Goal: Task Accomplishment & Management: Manage account settings

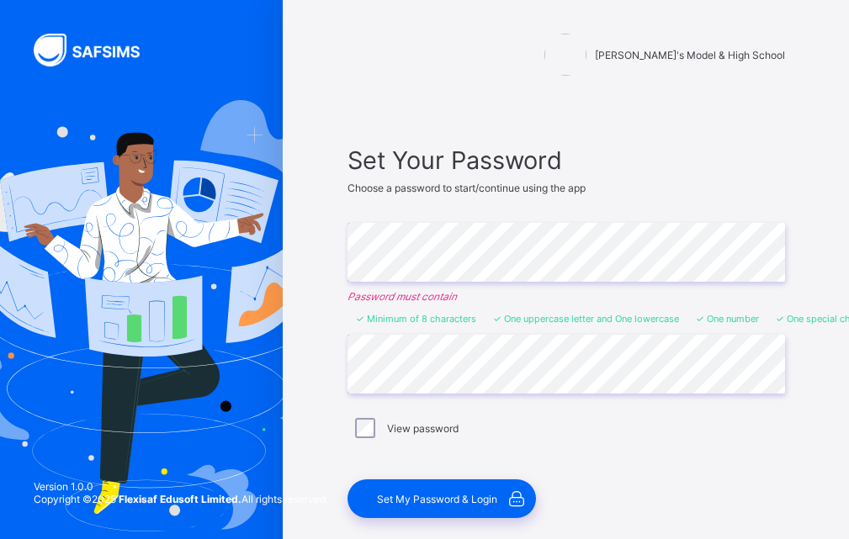
click at [414, 501] on span "Set My Password & Login" at bounding box center [437, 499] width 120 height 13
click at [452, 497] on span "Set My Password & Login" at bounding box center [437, 499] width 120 height 13
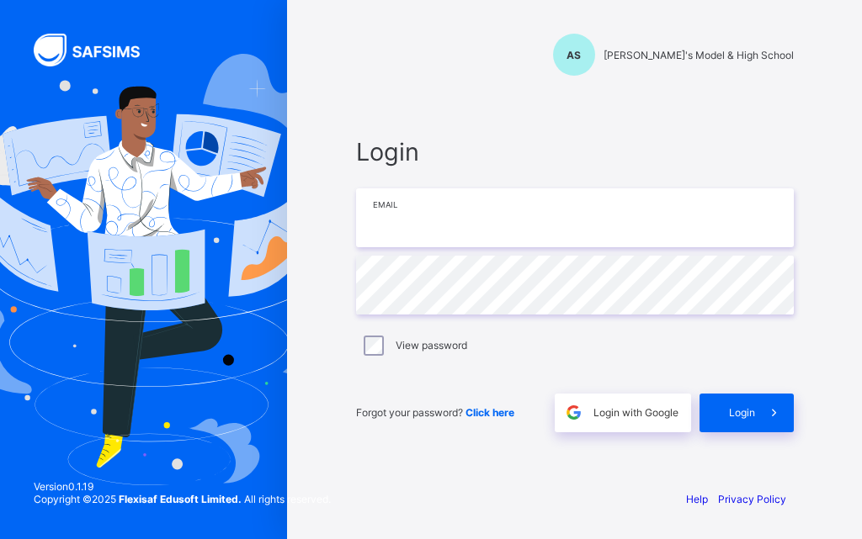
click at [477, 210] on input "email" at bounding box center [575, 217] width 438 height 59
type input "**********"
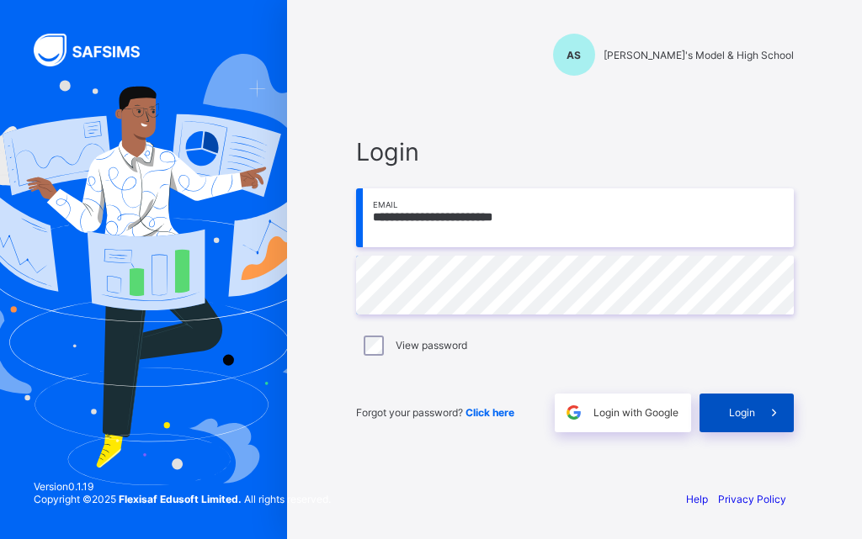
click at [756, 411] on span at bounding box center [774, 413] width 39 height 39
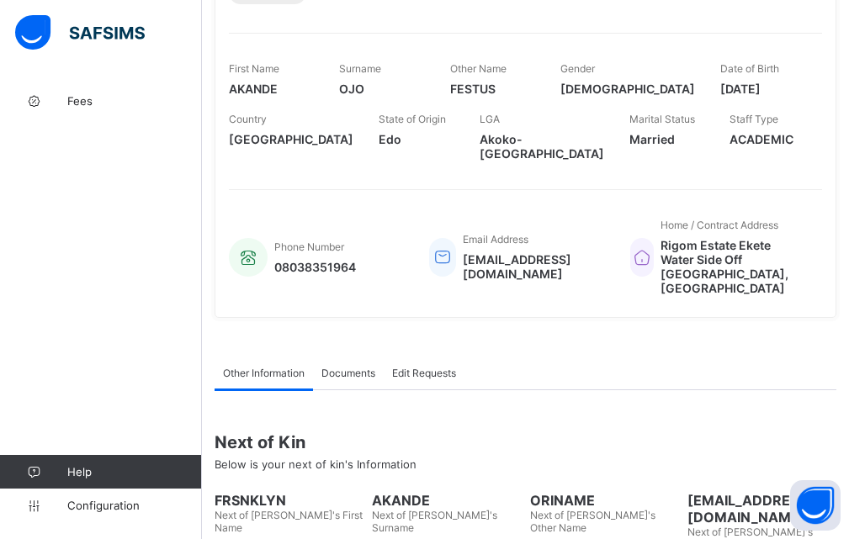
scroll to position [337, 0]
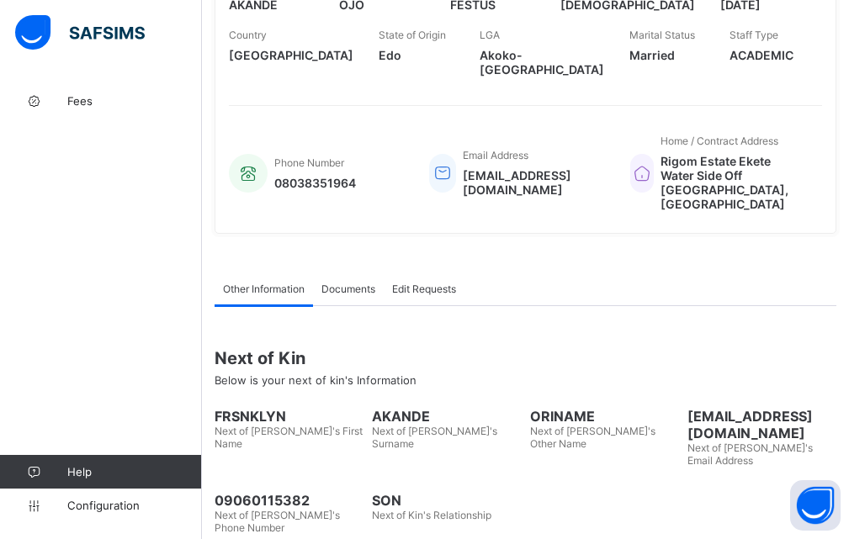
click at [233, 408] on span "FRSNKLYN" at bounding box center [289, 416] width 149 height 17
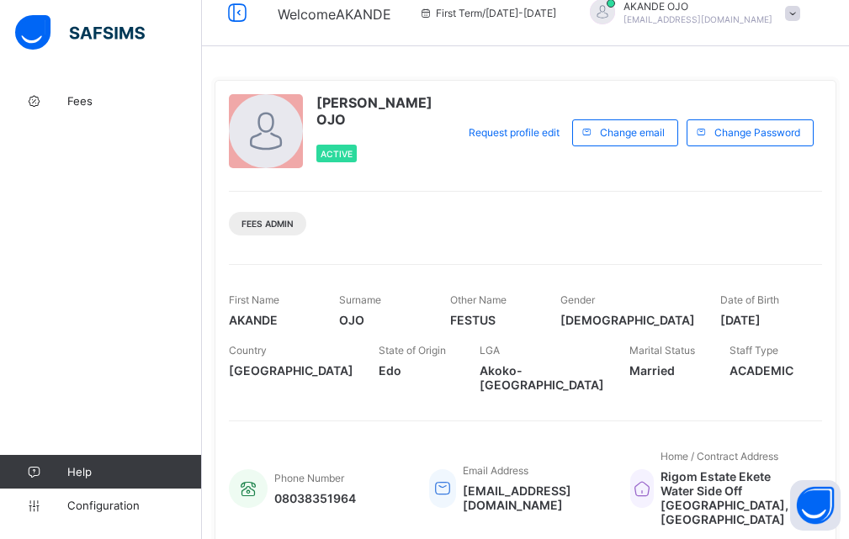
scroll to position [0, 0]
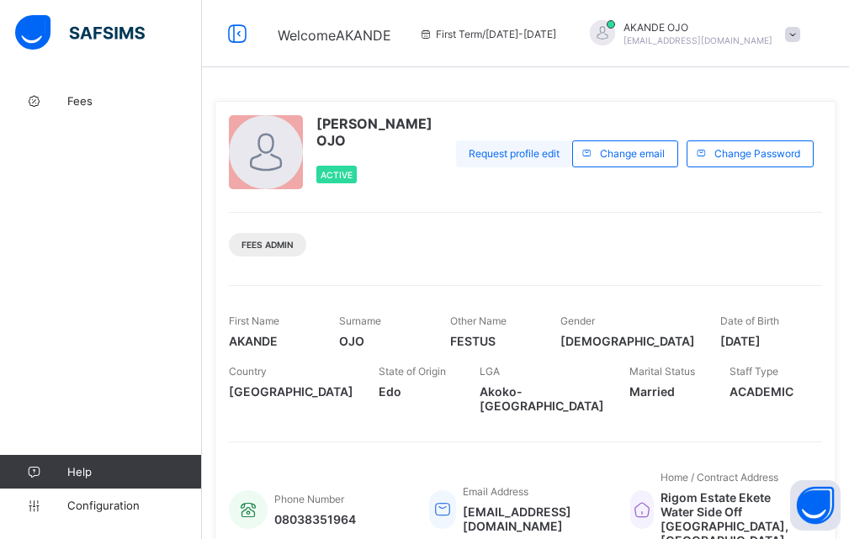
click at [502, 157] on span "Request profile edit" at bounding box center [514, 153] width 91 height 13
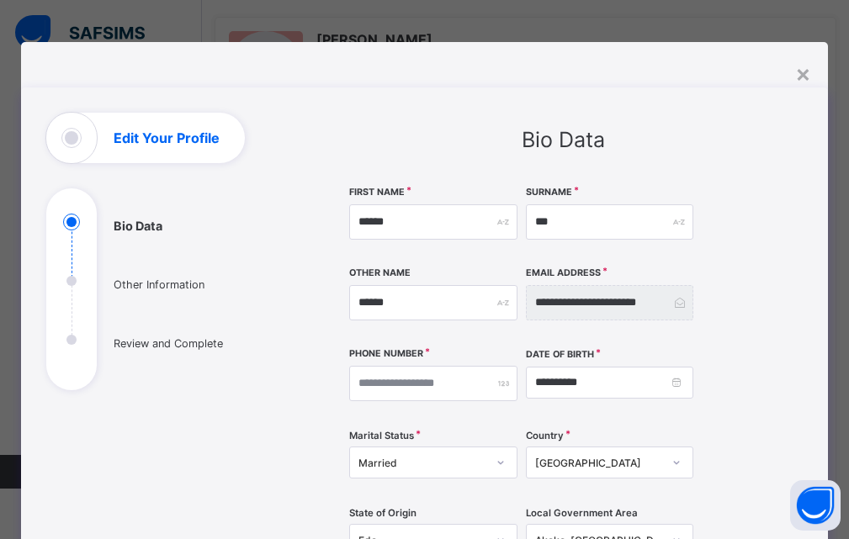
click at [706, 271] on div "**********" at bounding box center [563, 529] width 428 height 687
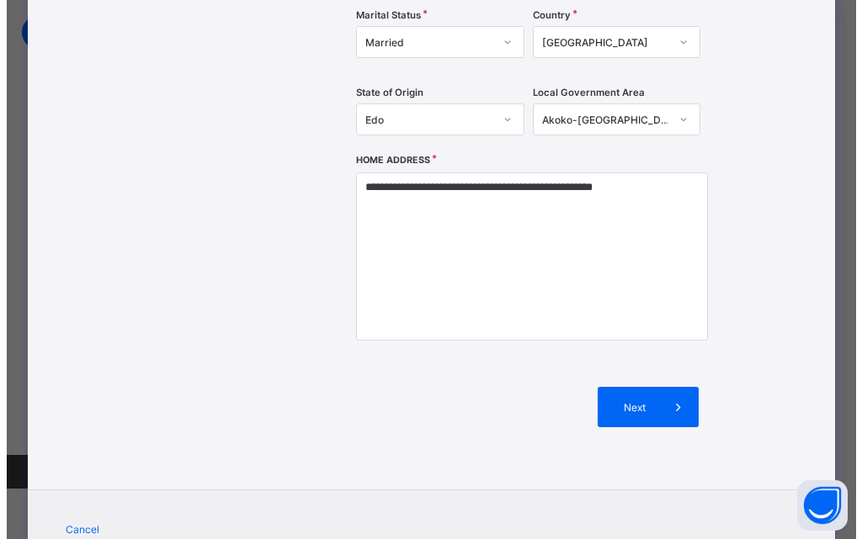
scroll to position [491, 0]
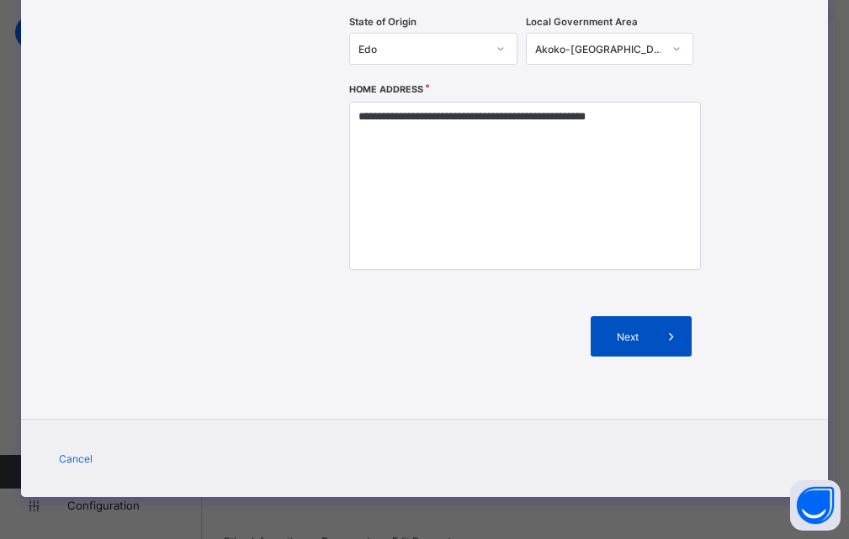
click at [671, 335] on icon at bounding box center [671, 336] width 19 height 17
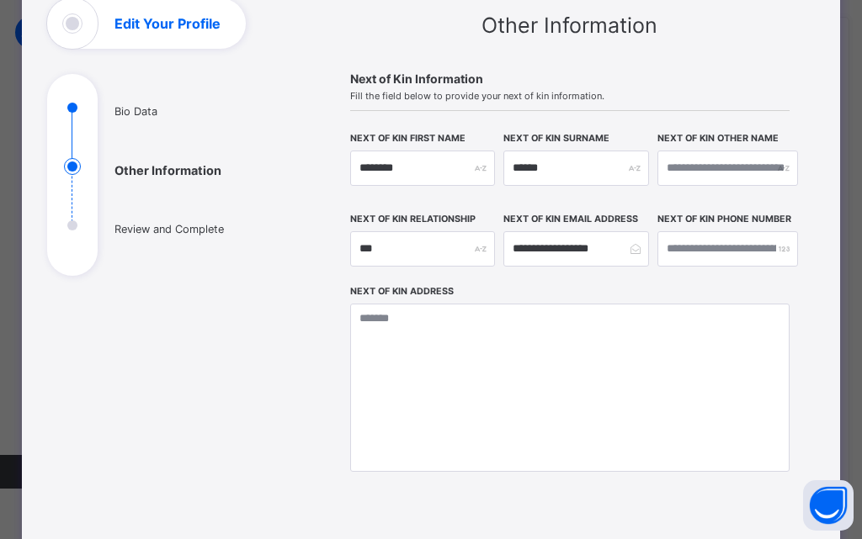
scroll to position [85, 0]
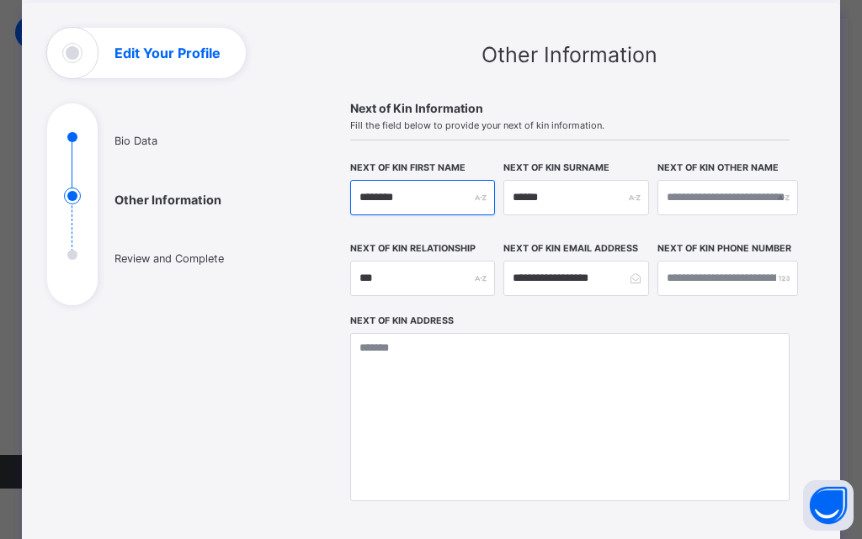
click at [377, 194] on input "********" at bounding box center [423, 197] width 146 height 35
click at [421, 198] on input "********" at bounding box center [423, 197] width 146 height 35
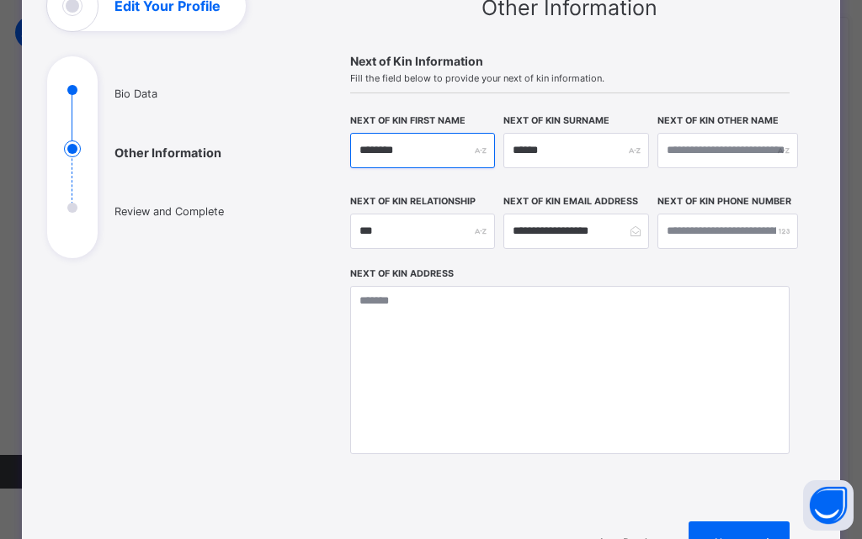
scroll to position [169, 0]
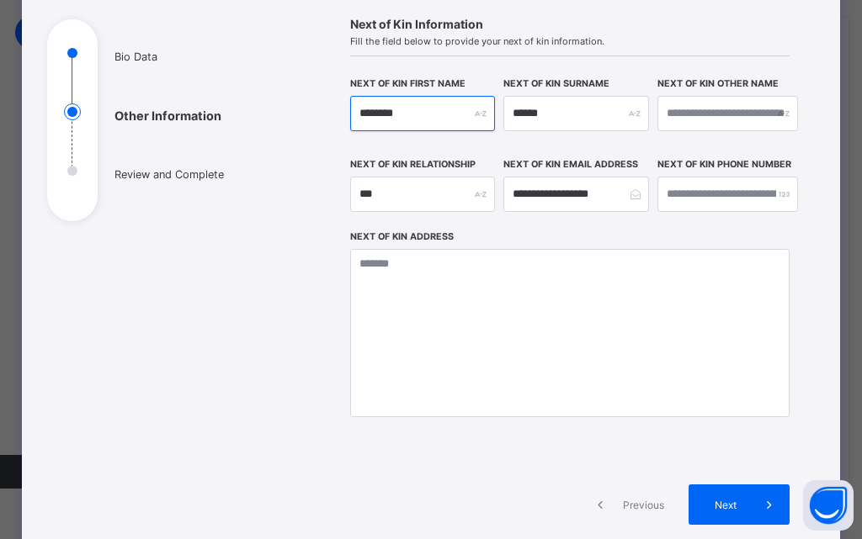
type input "********"
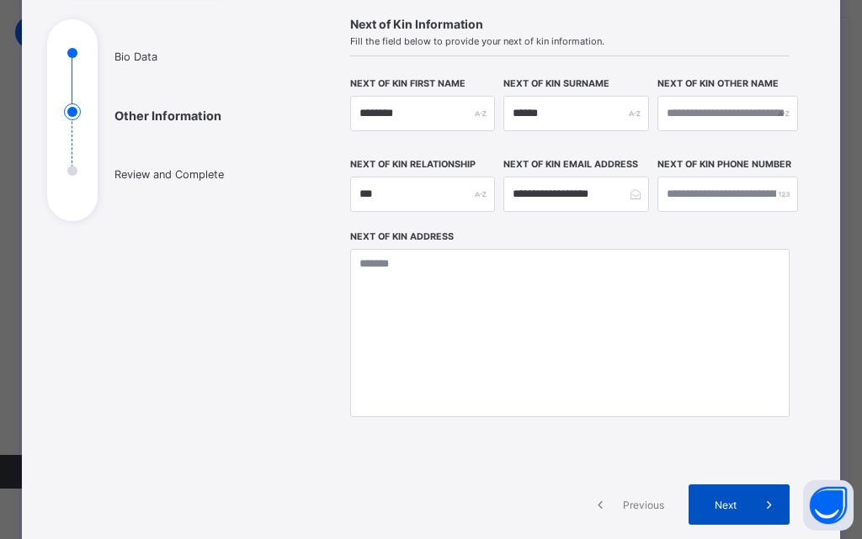
click at [764, 506] on icon at bounding box center [769, 504] width 19 height 17
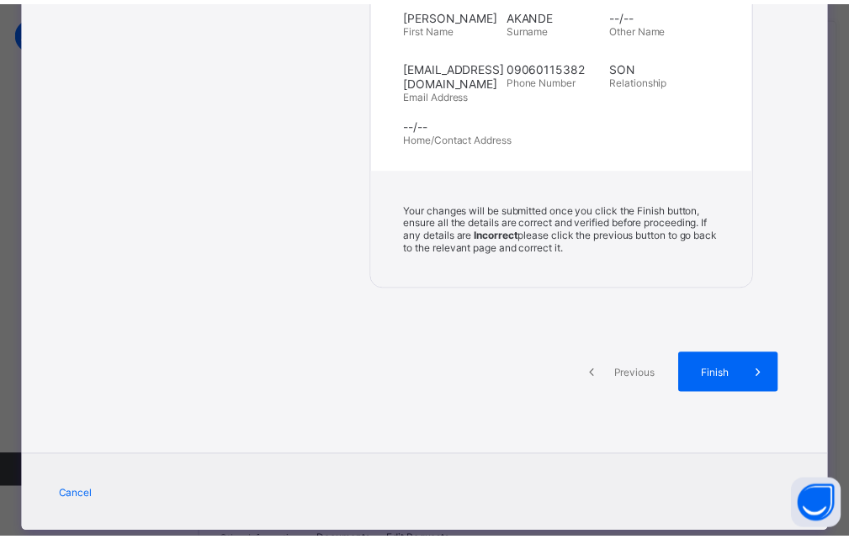
scroll to position [738, 0]
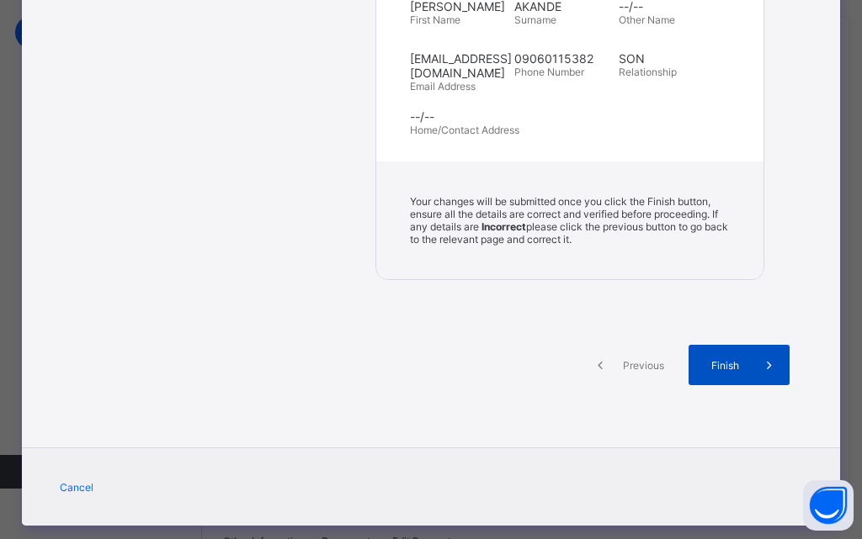
click at [729, 359] on span "Finish" at bounding box center [725, 365] width 48 height 13
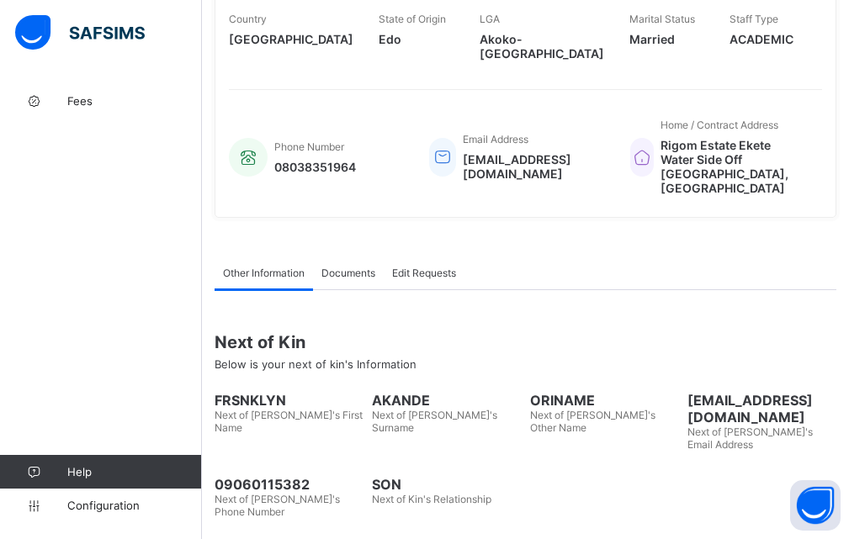
scroll to position [358, 0]
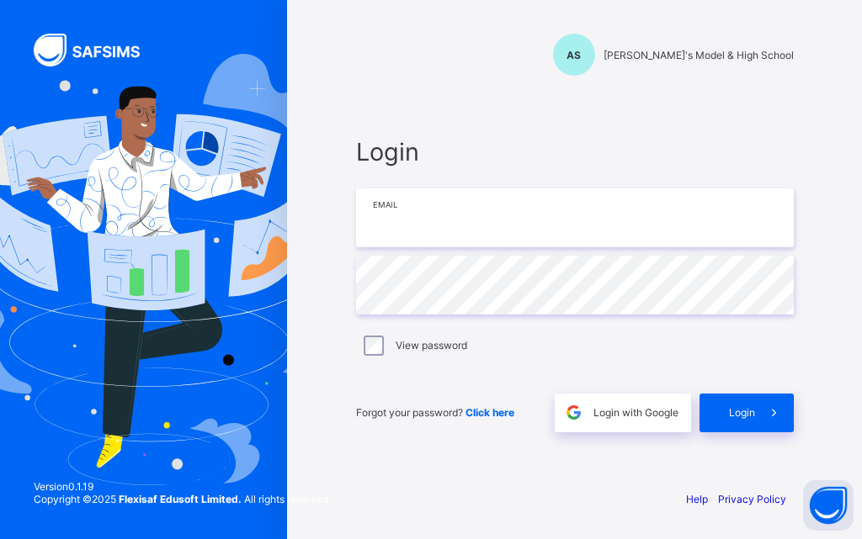
click at [417, 227] on input "email" at bounding box center [575, 217] width 438 height 59
type input "**********"
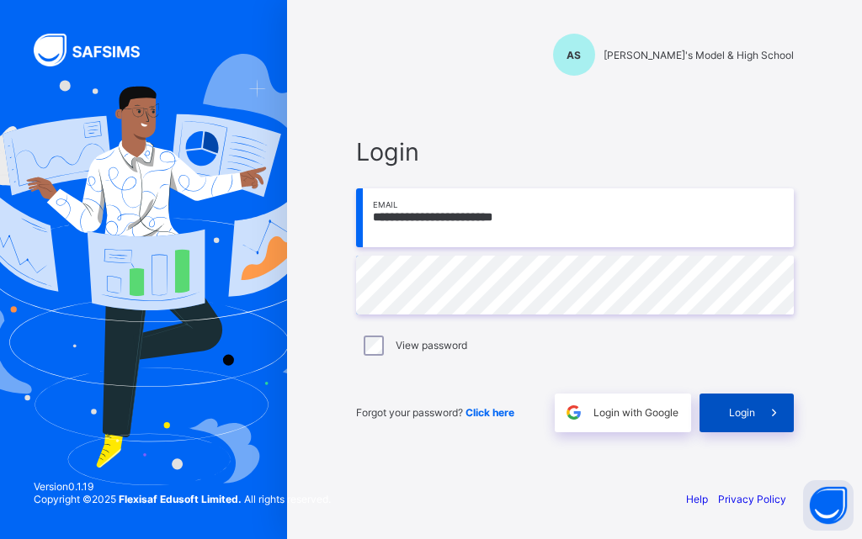
click at [730, 410] on span "Login" at bounding box center [742, 412] width 26 height 13
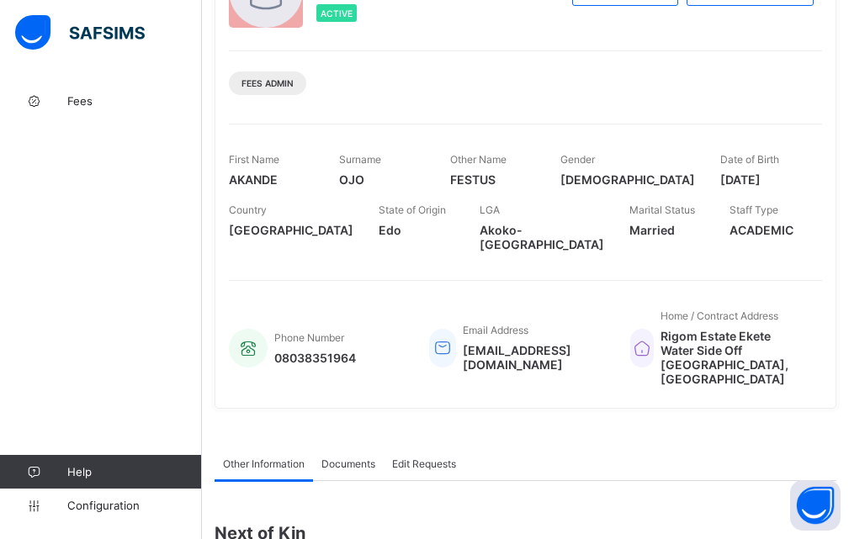
scroll to position [168, 0]
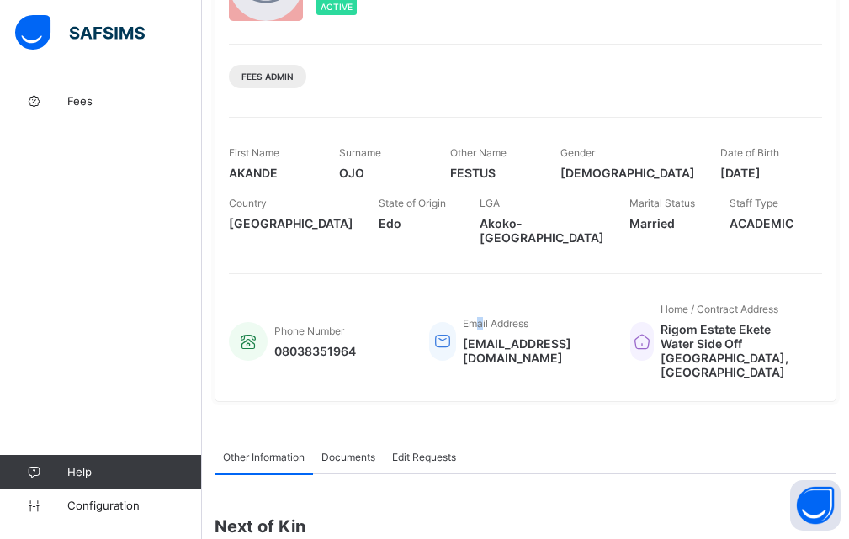
click at [483, 284] on div "Phone Number 08038351964 Email Address akandefestus73@gmail.com Home / Contract…" at bounding box center [525, 330] width 593 height 114
click at [65, 101] on icon at bounding box center [33, 101] width 67 height 13
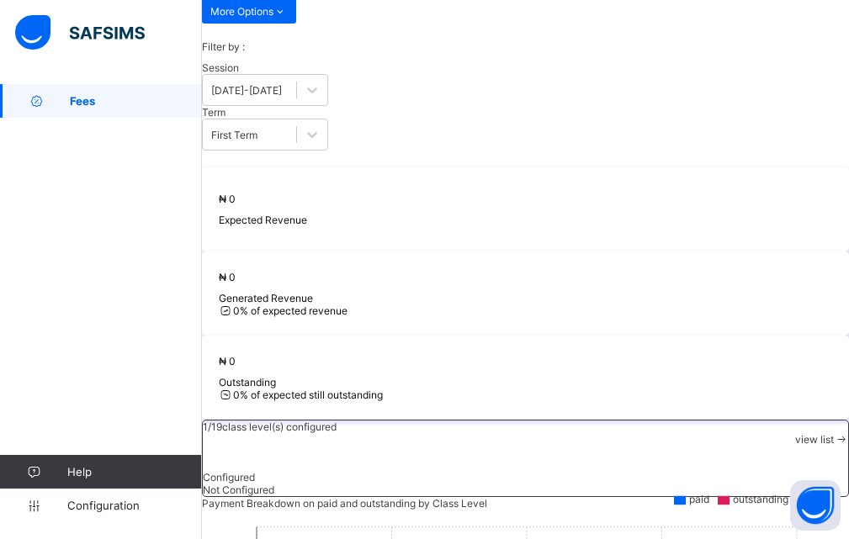
scroll to position [119, 0]
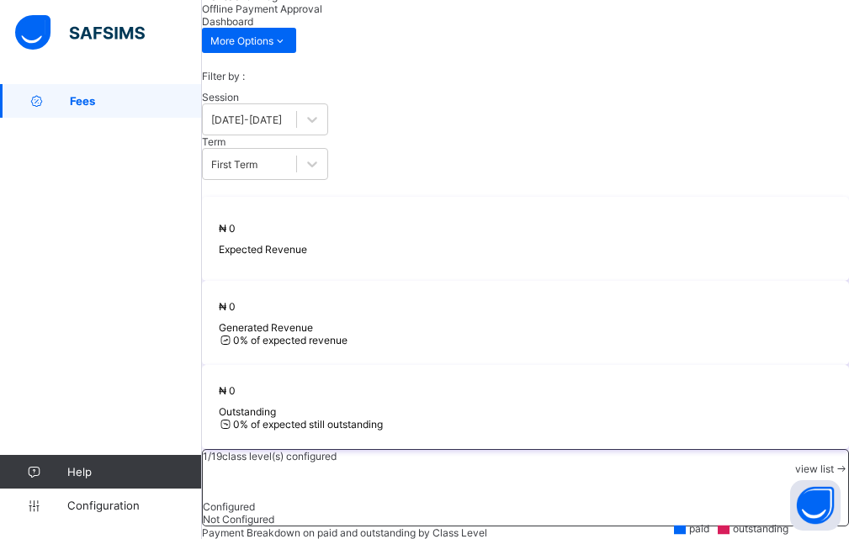
click at [566, 197] on div "₦ 0 Expected Revenue ₦ 0 Generated Revenue 0 % of expected revenue ₦ 0 Outstand…" at bounding box center [525, 362] width 647 height 330
click at [585, 197] on div "₦ 0 Expected Revenue ₦ 0 Generated Revenue 0 % of expected revenue ₦ 0 Outstand…" at bounding box center [525, 362] width 647 height 330
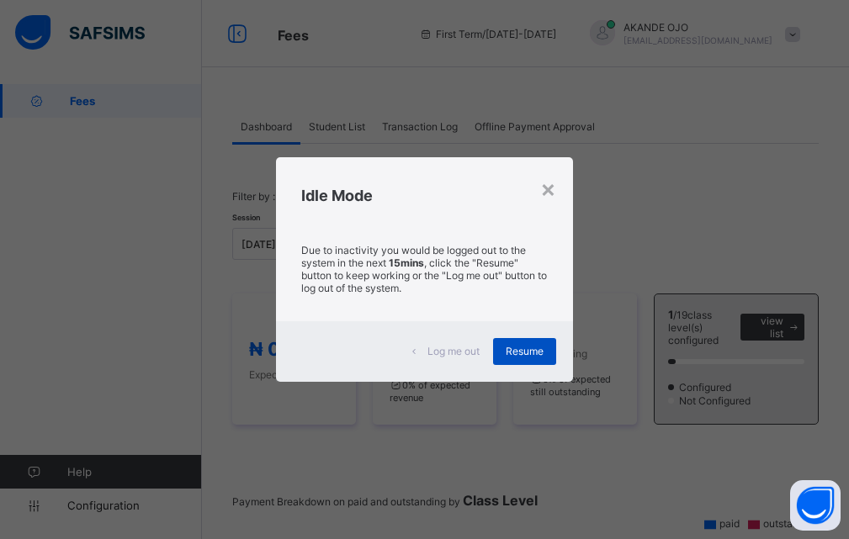
click at [533, 355] on span "Resume" at bounding box center [525, 351] width 38 height 13
click at [523, 345] on span "Resume" at bounding box center [525, 351] width 38 height 13
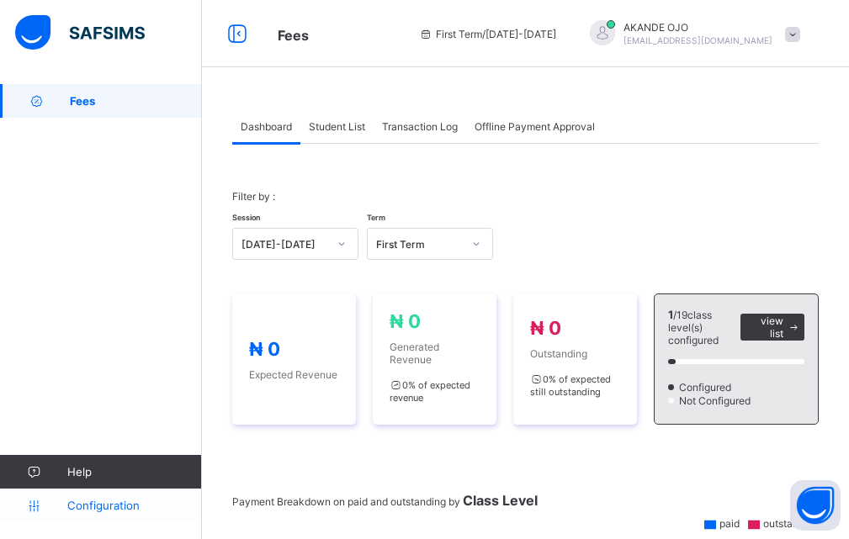
click at [92, 511] on span "Configuration" at bounding box center [134, 505] width 134 height 13
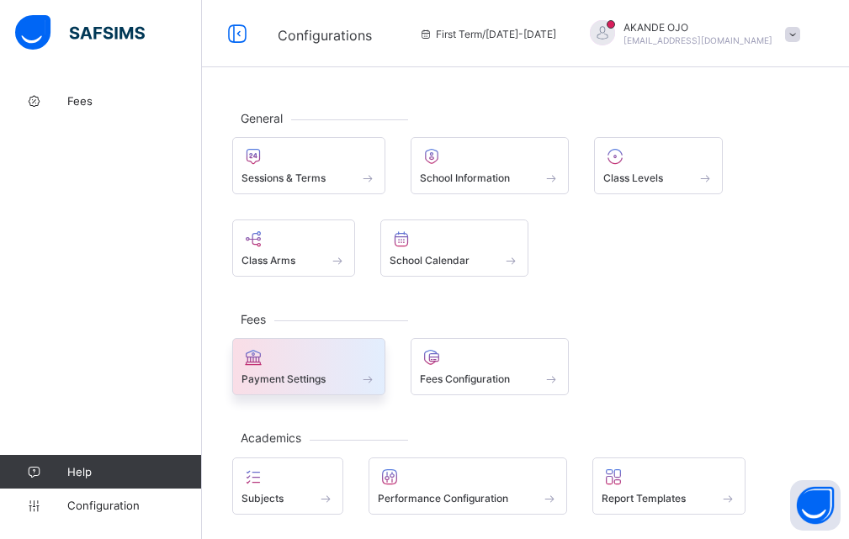
click at [296, 373] on span "Payment Settings" at bounding box center [283, 379] width 84 height 13
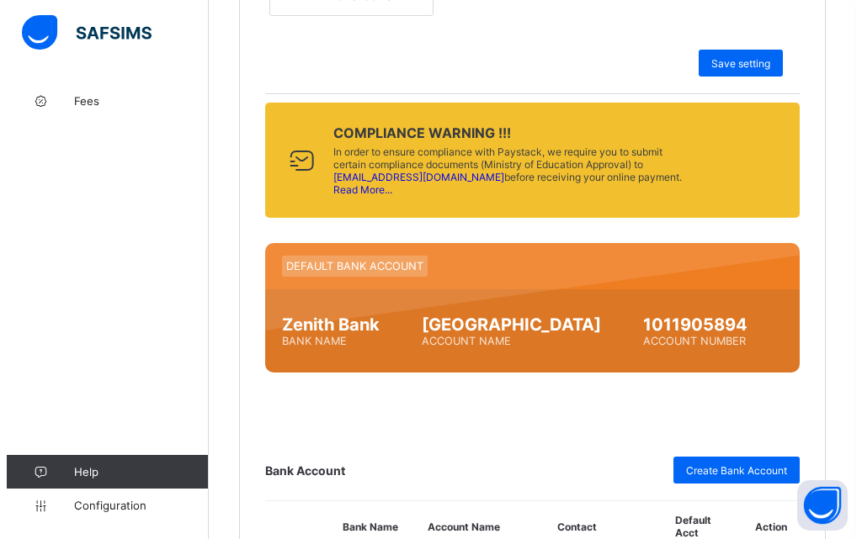
scroll to position [841, 0]
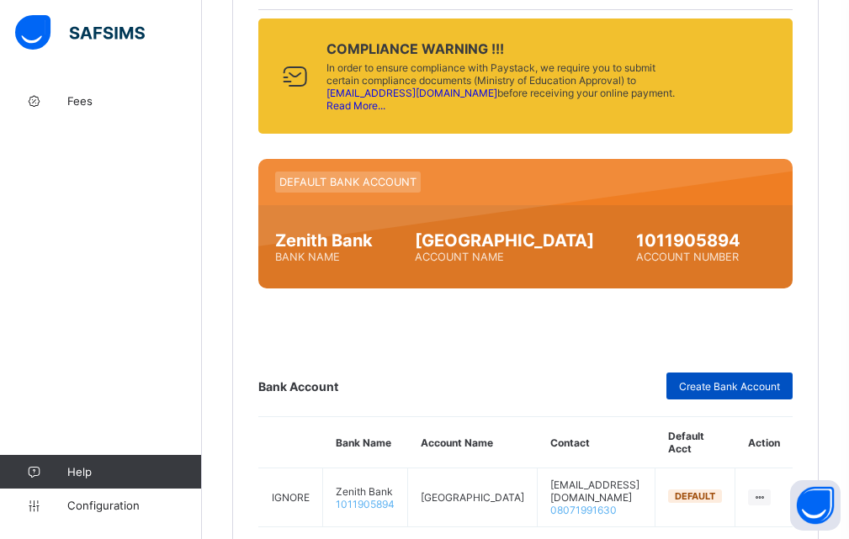
click at [719, 388] on span "Create Bank Account" at bounding box center [729, 386] width 101 height 13
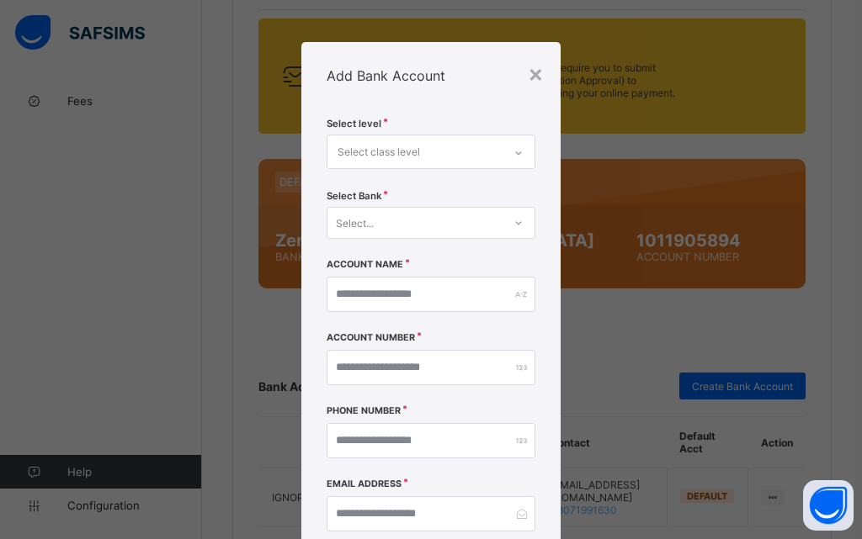
click at [615, 300] on div "× Add Bank Account Select level Select class level Select Bank Select... Accoun…" at bounding box center [431, 269] width 862 height 539
click at [513, 151] on icon at bounding box center [518, 153] width 10 height 17
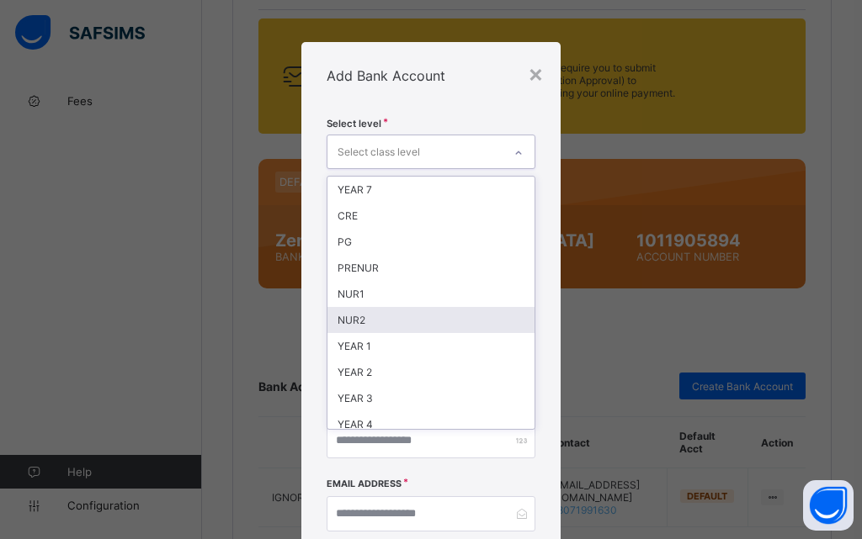
click at [594, 323] on div "× Add Bank Account Select level option NUR2 focused, 6 of 18. 18 results availa…" at bounding box center [431, 269] width 862 height 539
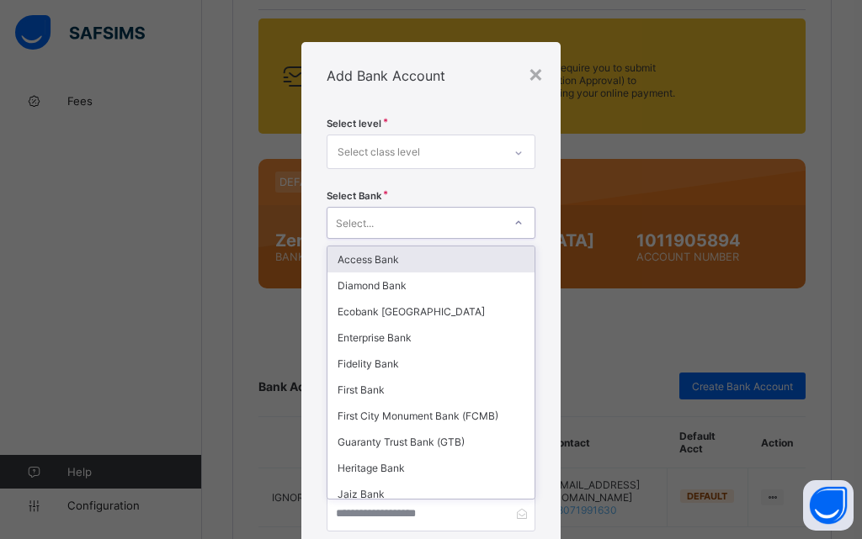
click at [513, 222] on icon at bounding box center [518, 223] width 10 height 17
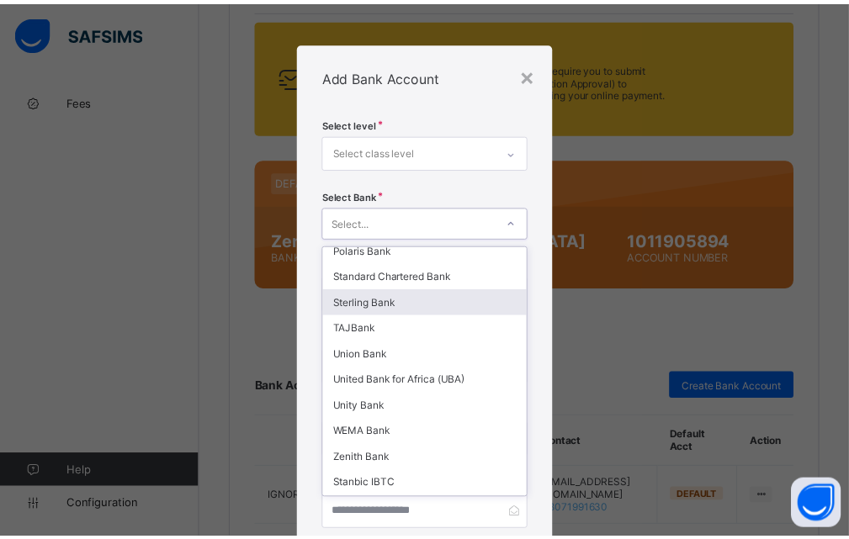
scroll to position [337, 0]
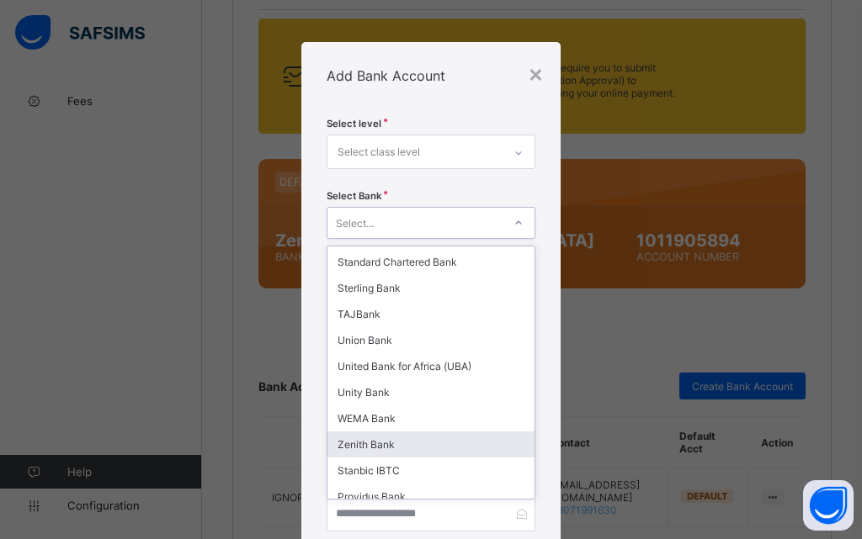
click at [410, 448] on div "Zenith Bank" at bounding box center [430, 445] width 206 height 26
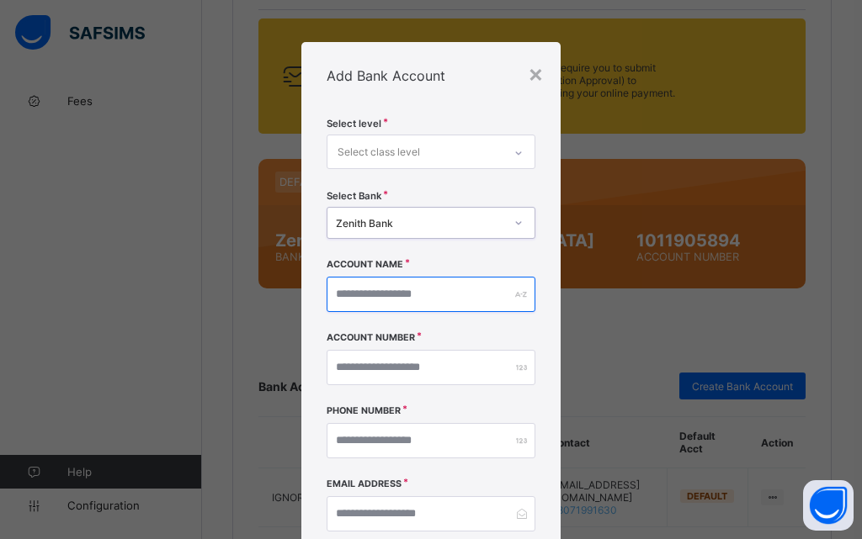
click at [439, 294] on input "text" at bounding box center [430, 294] width 208 height 35
click at [534, 72] on div "×" at bounding box center [536, 73] width 16 height 29
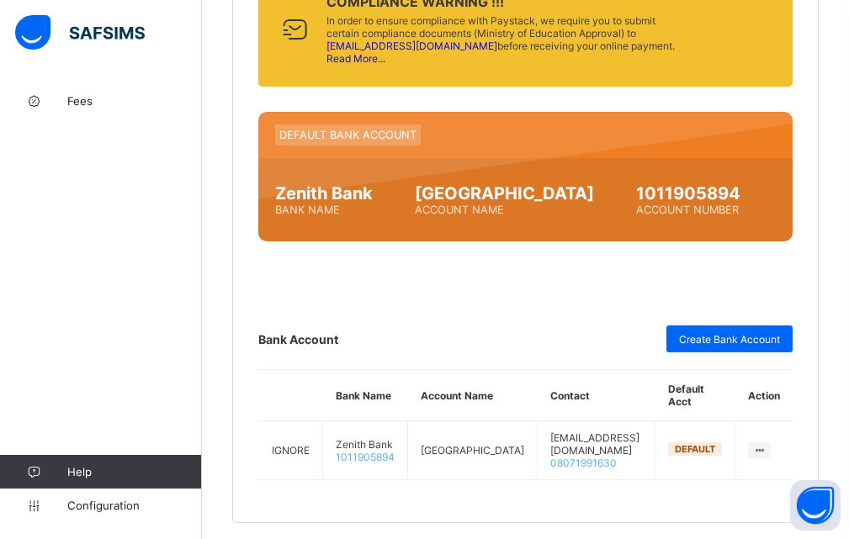
scroll to position [926, 0]
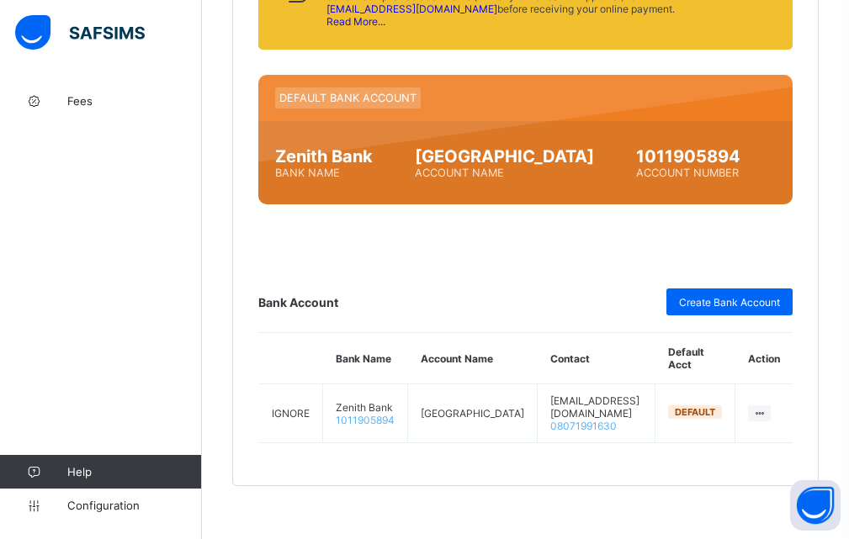
click at [120, 523] on div "Fees Help Configuration" at bounding box center [101, 303] width 202 height 472
click at [119, 512] on span "Configuration" at bounding box center [134, 505] width 134 height 13
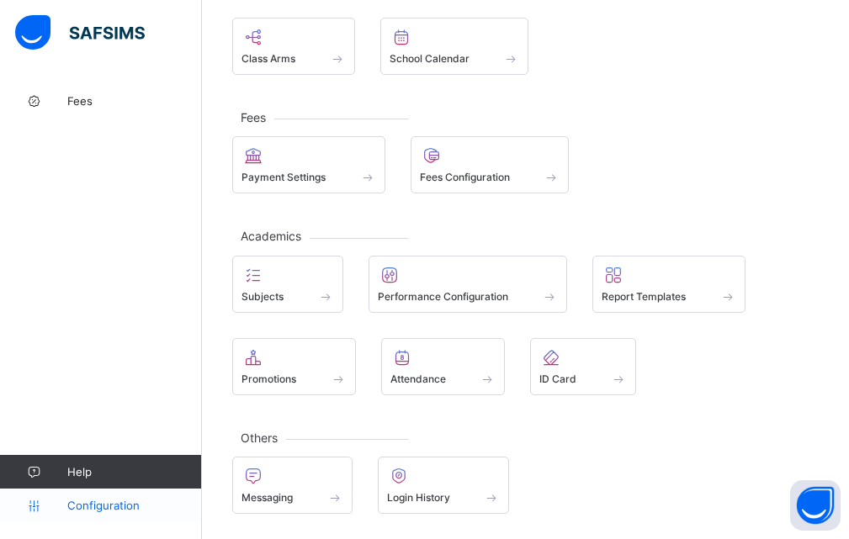
scroll to position [202, 0]
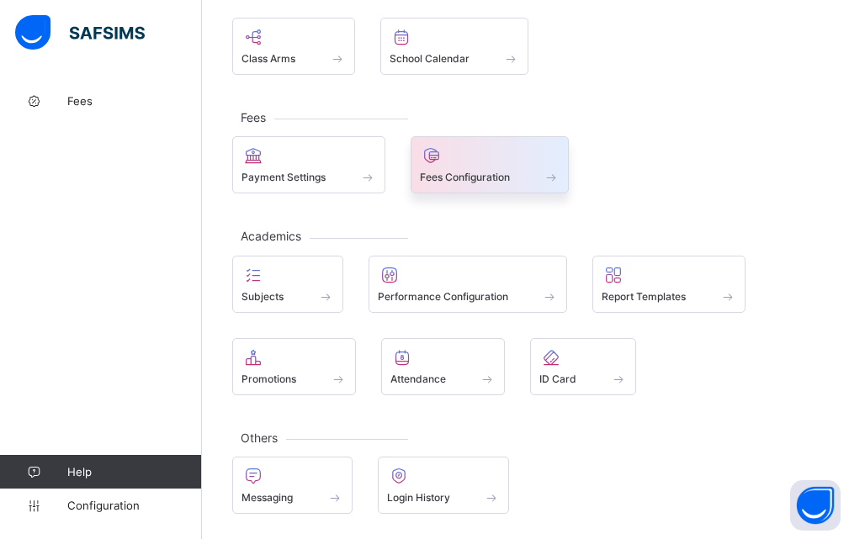
click at [494, 183] on span "Fees Configuration" at bounding box center [465, 177] width 90 height 13
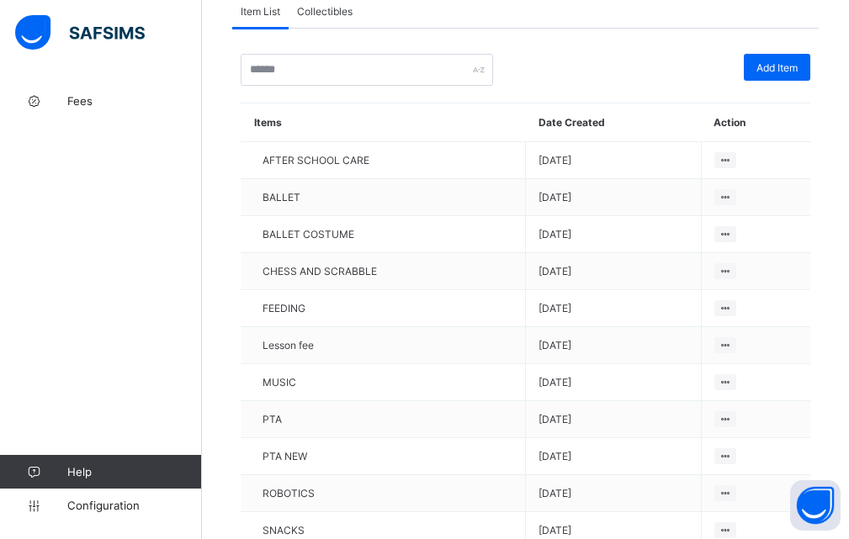
scroll to position [133, 0]
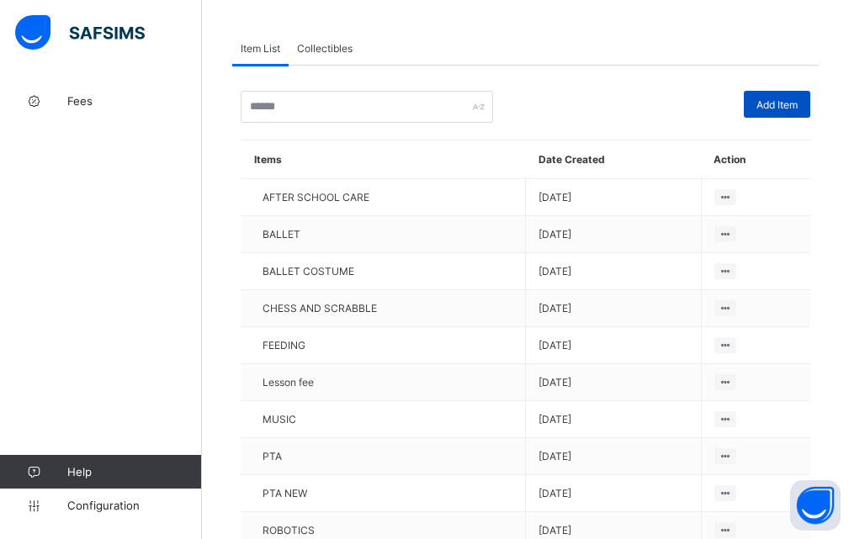
click at [782, 104] on span "Add Item" at bounding box center [776, 104] width 41 height 13
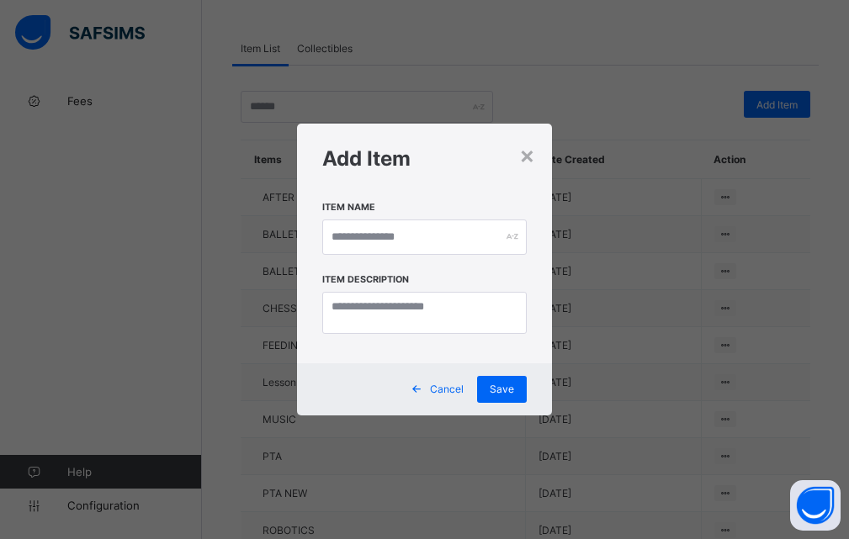
click at [537, 119] on div "× Add Item Item Name Item Description Cancel Save" at bounding box center [424, 269] width 849 height 539
click at [350, 231] on input "text" at bounding box center [424, 237] width 204 height 35
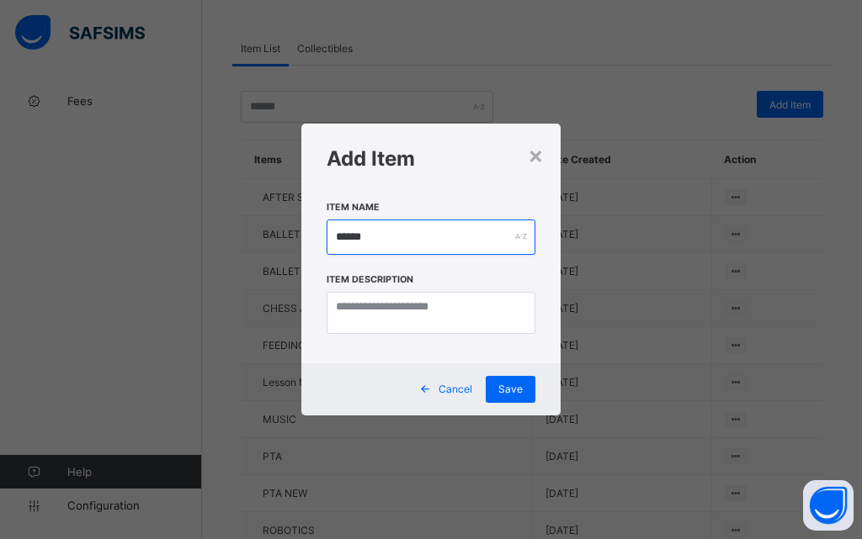
type input "******"
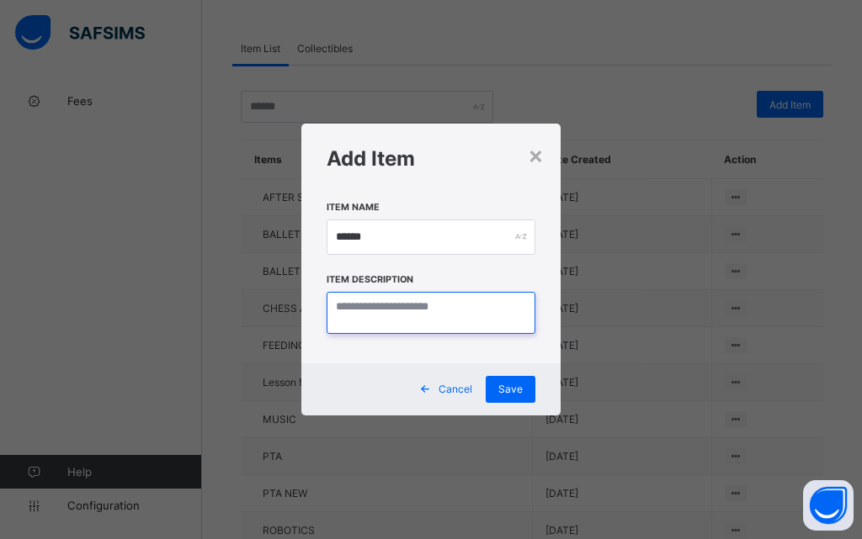
click at [358, 305] on textarea at bounding box center [430, 313] width 208 height 42
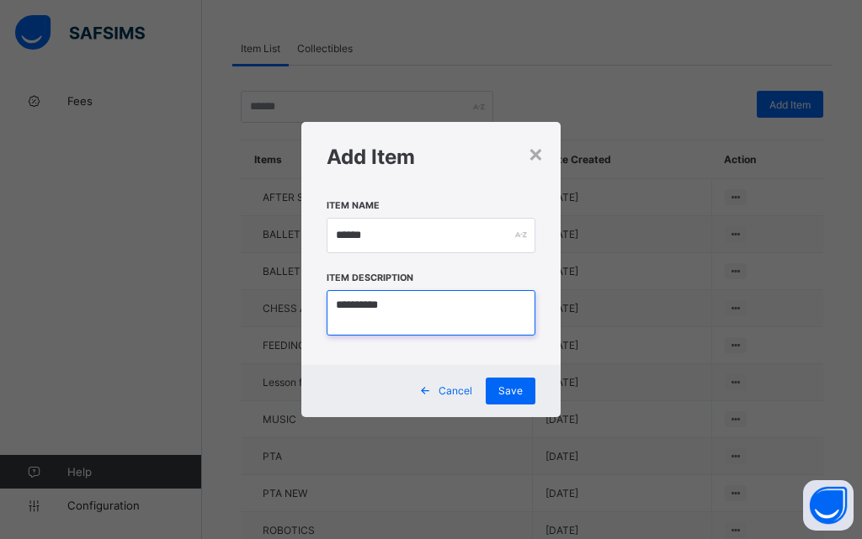
type textarea "**********"
click at [432, 397] on span at bounding box center [424, 391] width 27 height 27
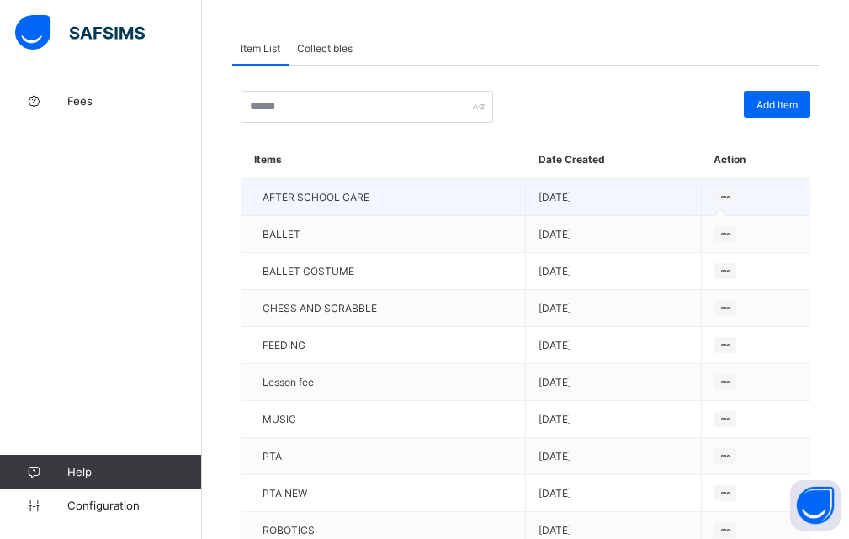
click at [733, 197] on icon at bounding box center [726, 197] width 14 height 13
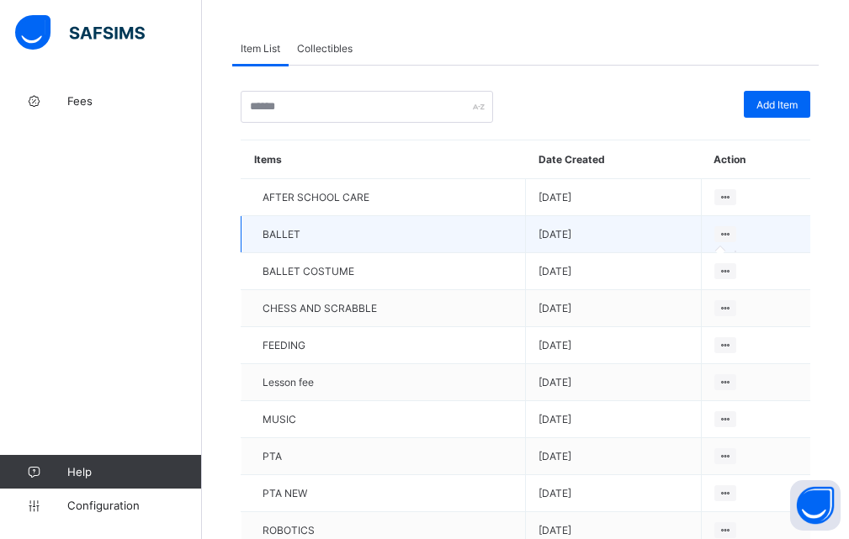
click at [729, 235] on icon at bounding box center [726, 234] width 14 height 13
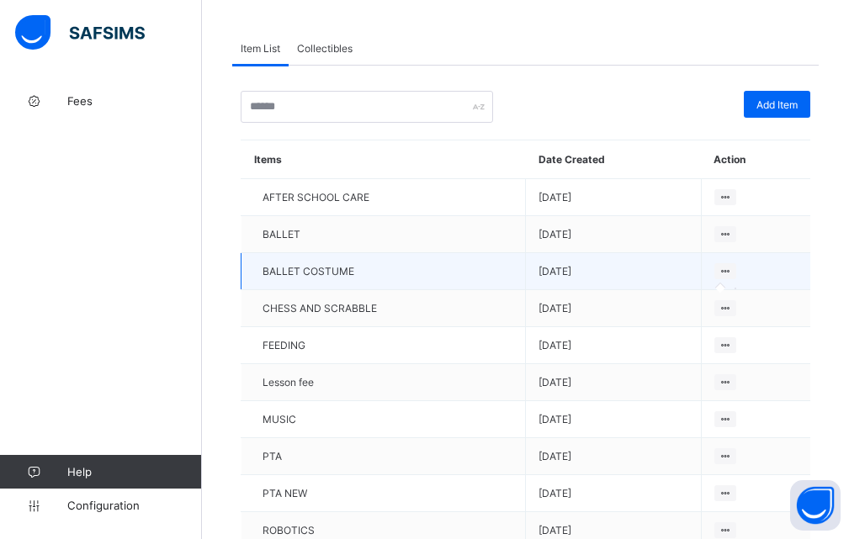
click at [733, 275] on icon at bounding box center [726, 271] width 14 height 13
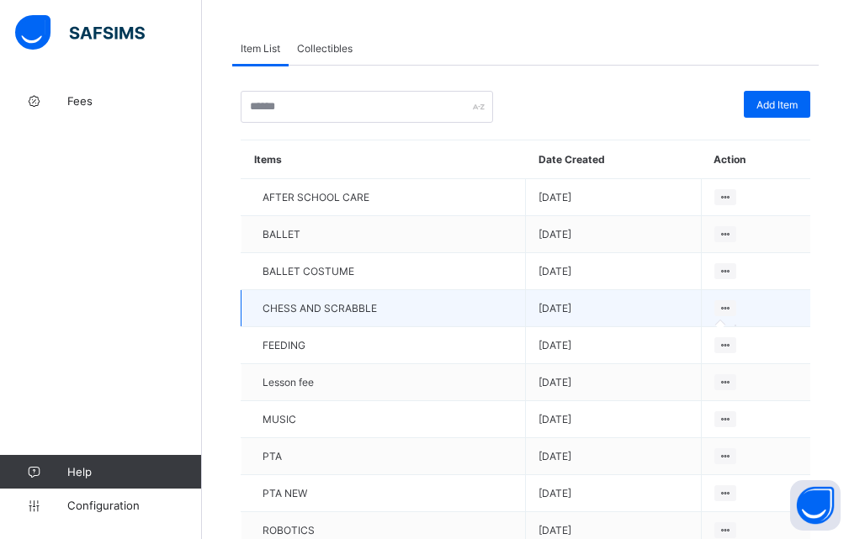
click at [733, 306] on icon at bounding box center [726, 308] width 14 height 13
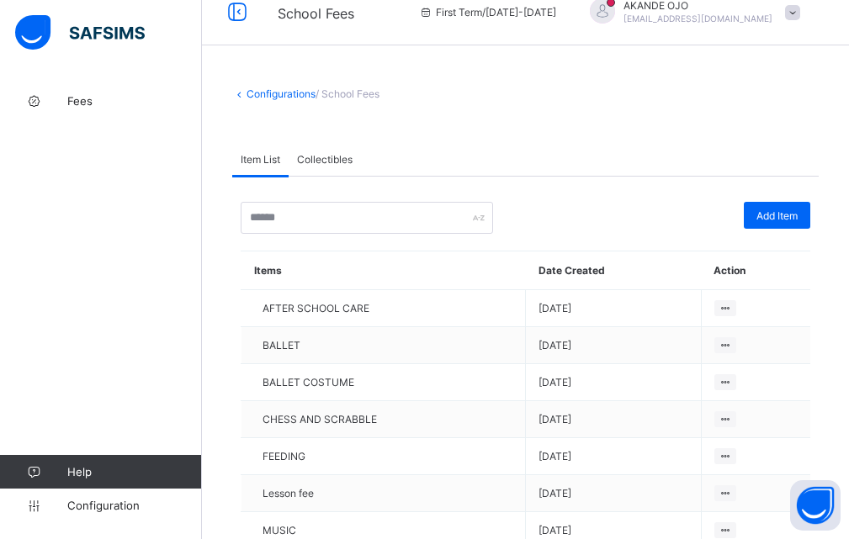
scroll to position [0, 0]
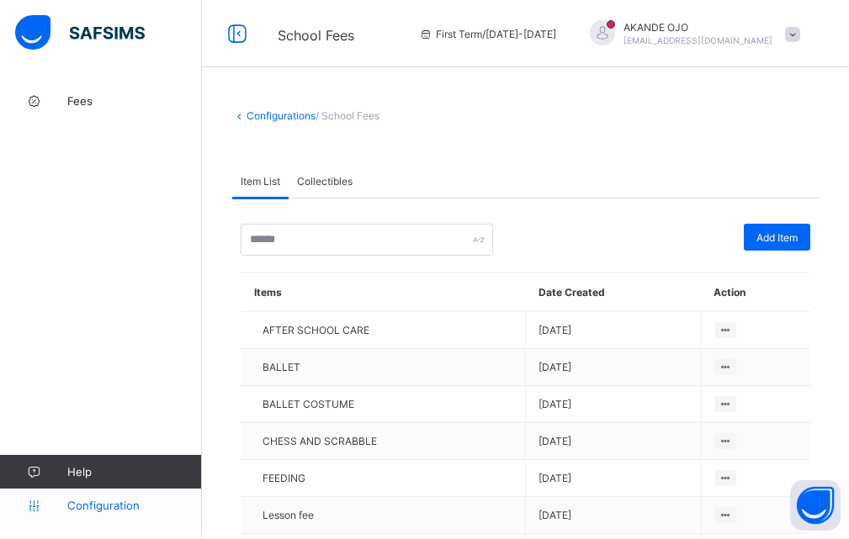
click at [103, 504] on span "Configuration" at bounding box center [134, 505] width 134 height 13
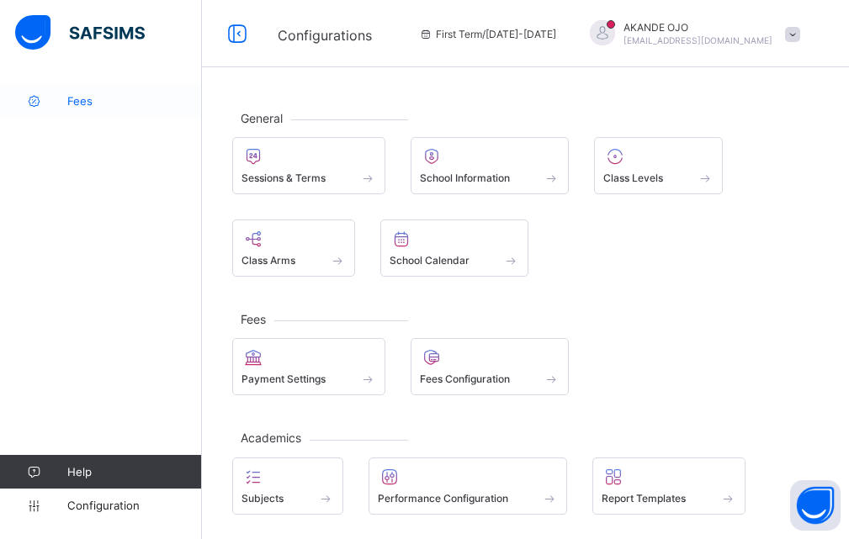
click at [85, 109] on link "Fees" at bounding box center [101, 101] width 202 height 34
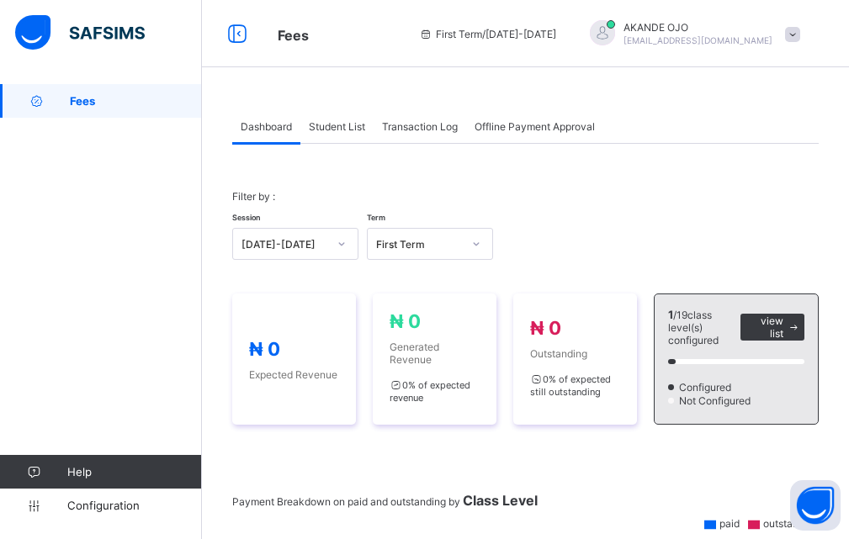
click at [352, 127] on span "Student List" at bounding box center [337, 126] width 56 height 13
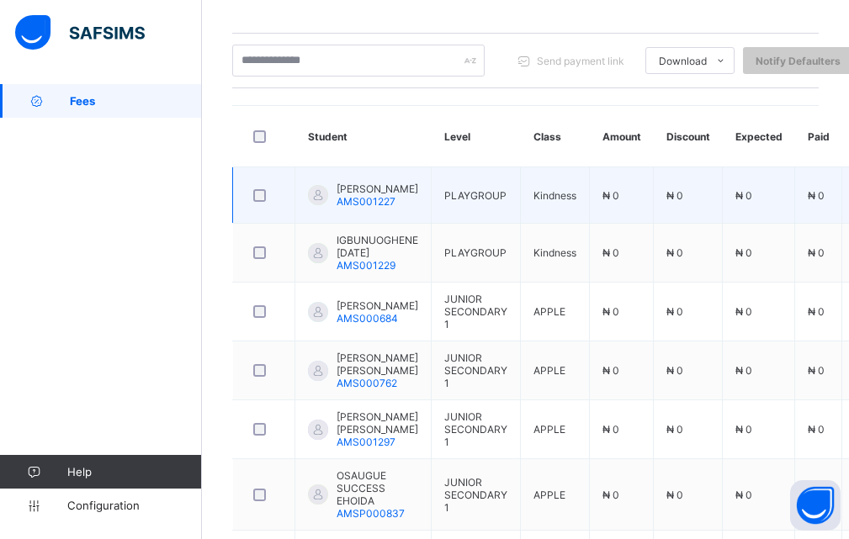
scroll to position [337, 0]
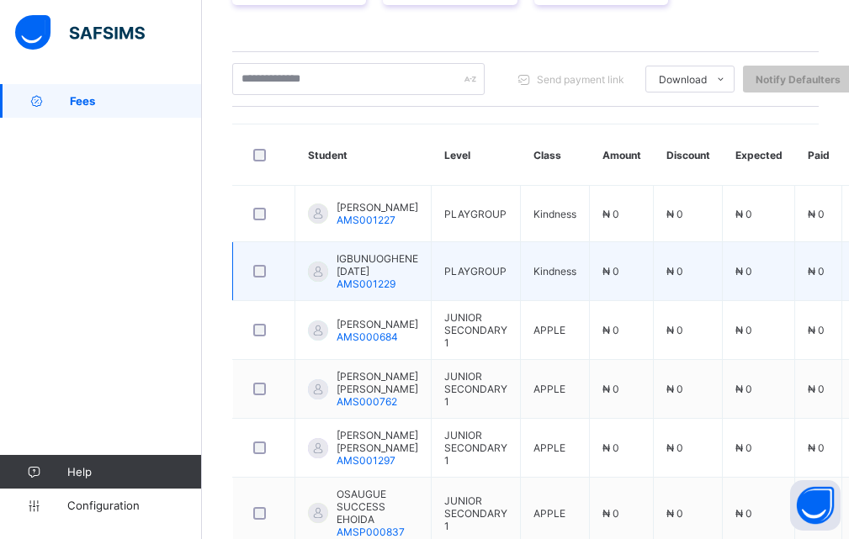
click at [382, 268] on span "IGBUNUOGHENE [DATE]" at bounding box center [378, 264] width 82 height 25
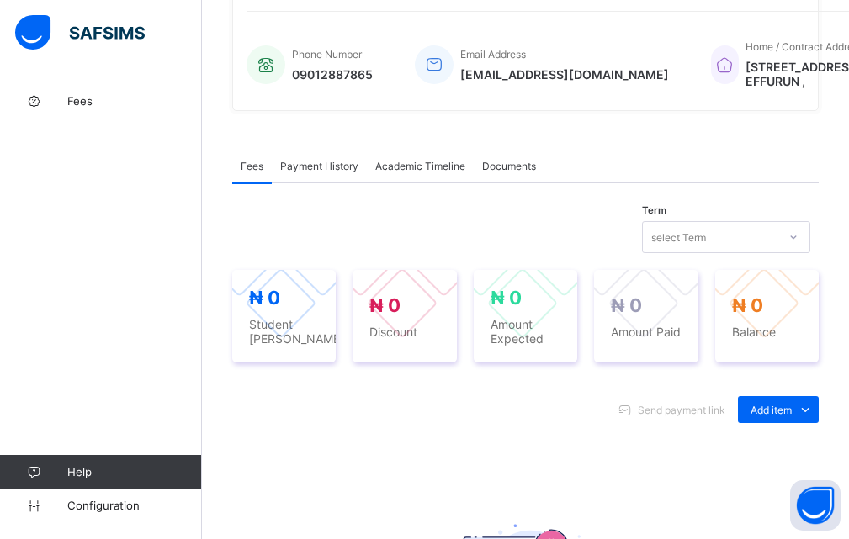
scroll to position [505, 0]
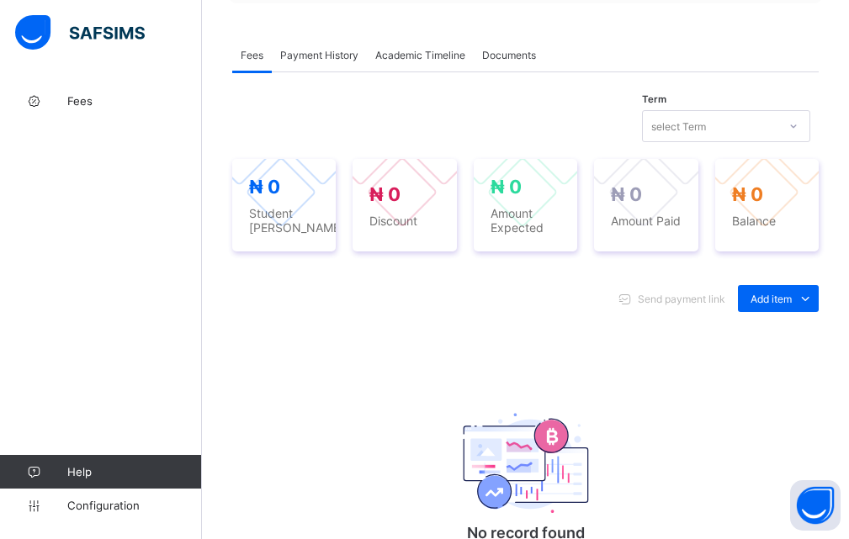
click at [798, 135] on icon at bounding box center [793, 126] width 10 height 17
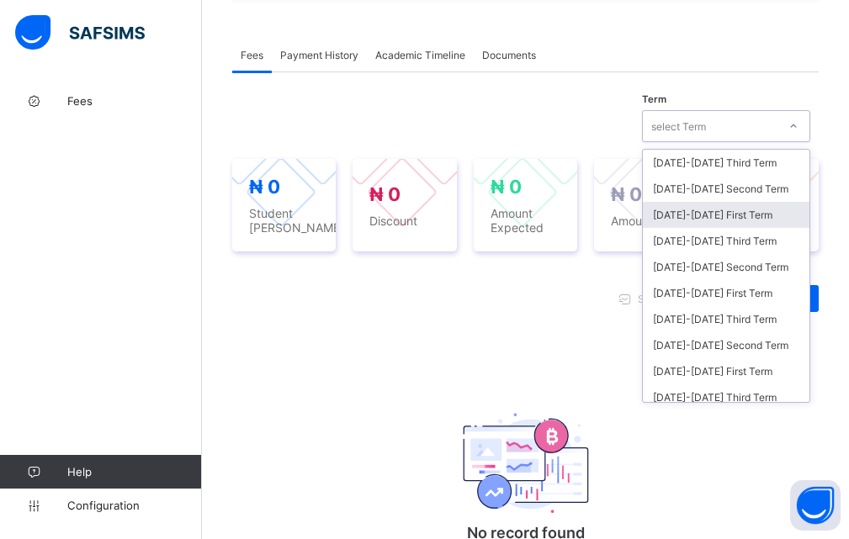
click at [721, 228] on div "[DATE]-[DATE] First Term" at bounding box center [726, 215] width 167 height 26
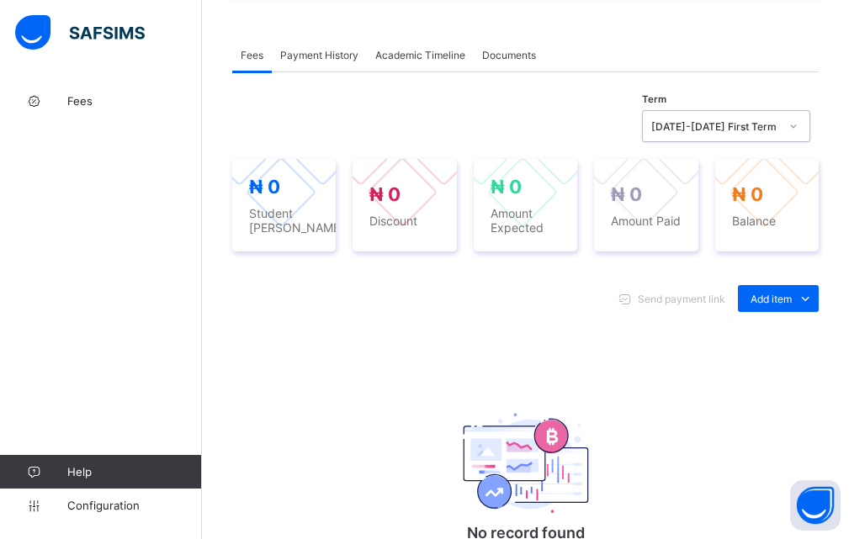
click at [410, 61] on span "Academic Timeline" at bounding box center [420, 55] width 90 height 13
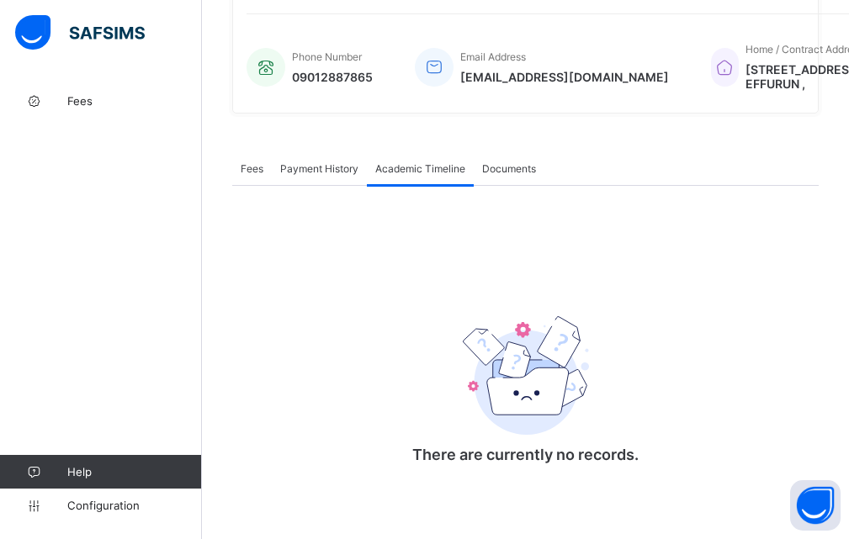
scroll to position [446, 0]
click at [504, 171] on span "Documents" at bounding box center [509, 168] width 54 height 13
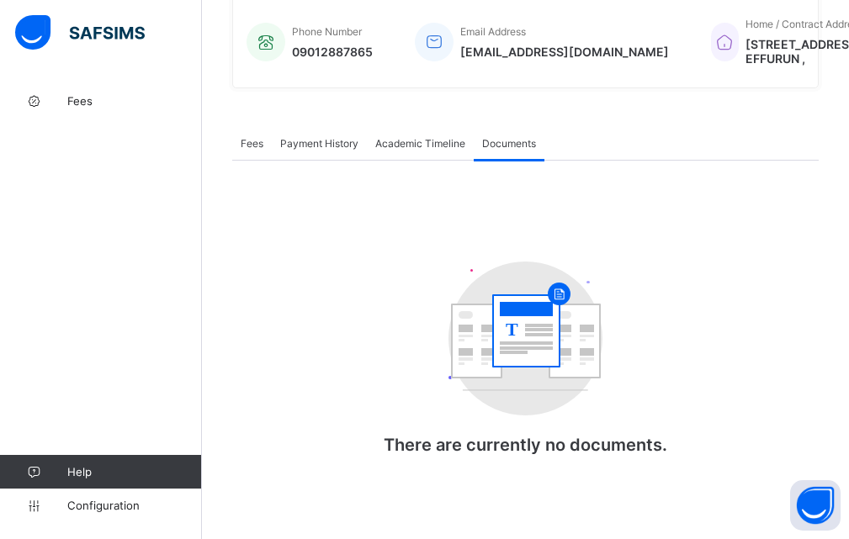
scroll to position [471, 0]
click at [302, 151] on div "Payment History" at bounding box center [319, 143] width 95 height 34
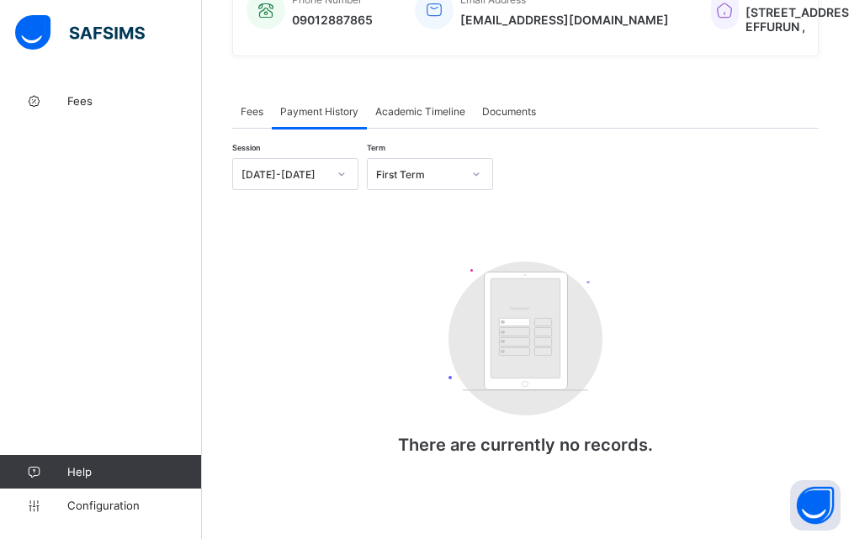
scroll to position [503, 0]
click at [248, 106] on span "Fees" at bounding box center [252, 111] width 23 height 13
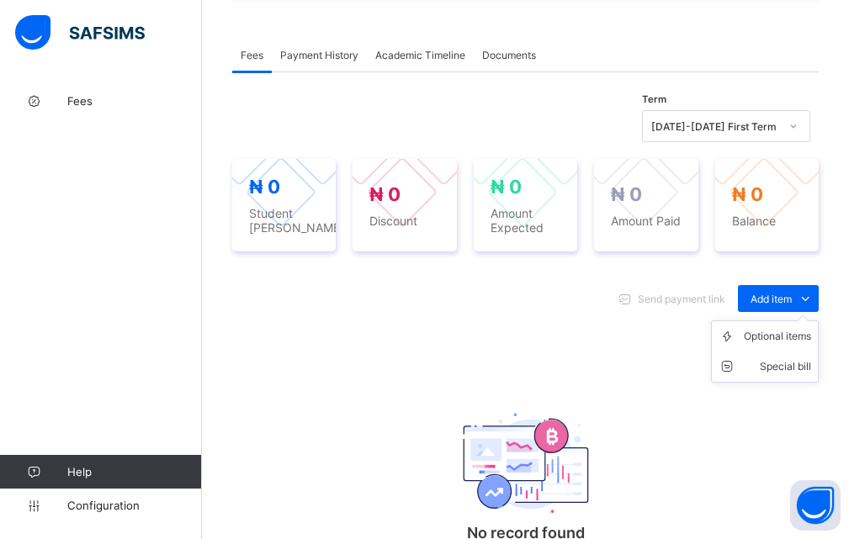
click at [813, 360] on ul "Optional items Special bill" at bounding box center [765, 352] width 108 height 62
click at [810, 362] on ul "Optional items Special bill" at bounding box center [765, 352] width 108 height 62
click at [784, 364] on ul "Optional items Special bill" at bounding box center [765, 352] width 108 height 62
click at [781, 345] on div "Optional items" at bounding box center [777, 336] width 67 height 17
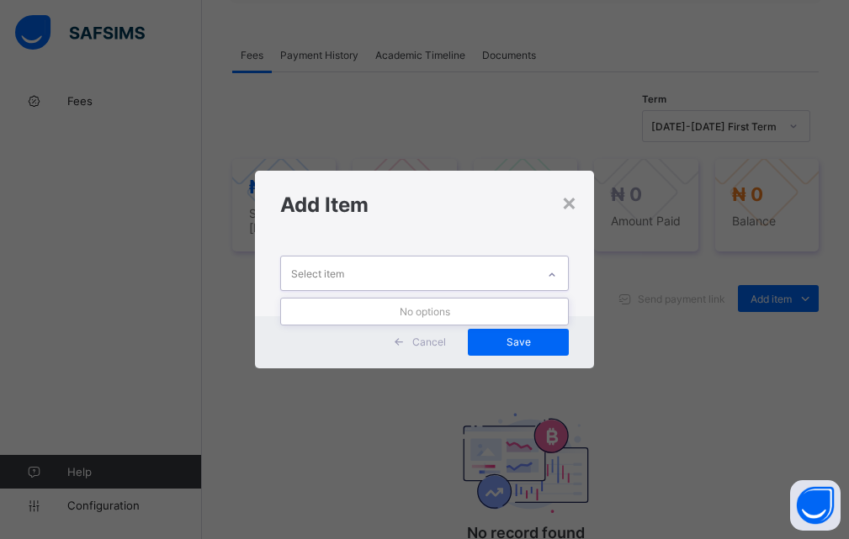
click at [376, 288] on div "Select item" at bounding box center [409, 273] width 256 height 33
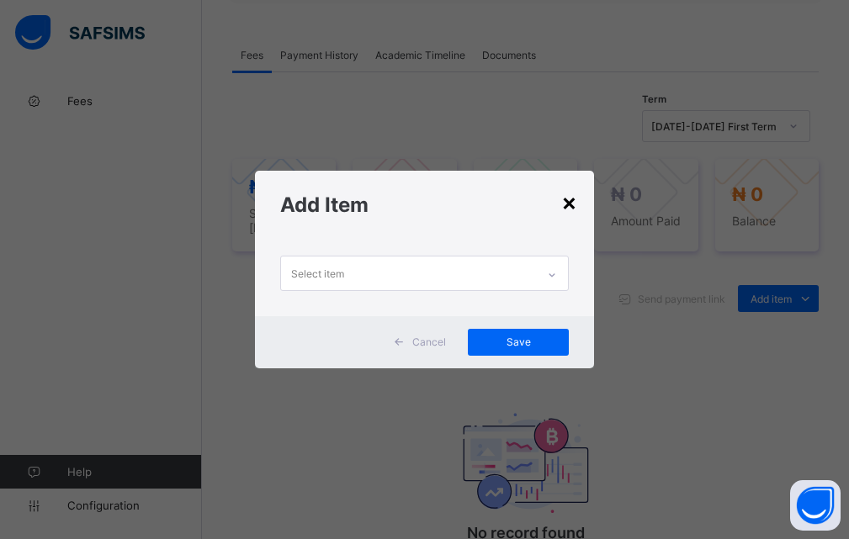
click at [577, 204] on div "×" at bounding box center [569, 202] width 16 height 29
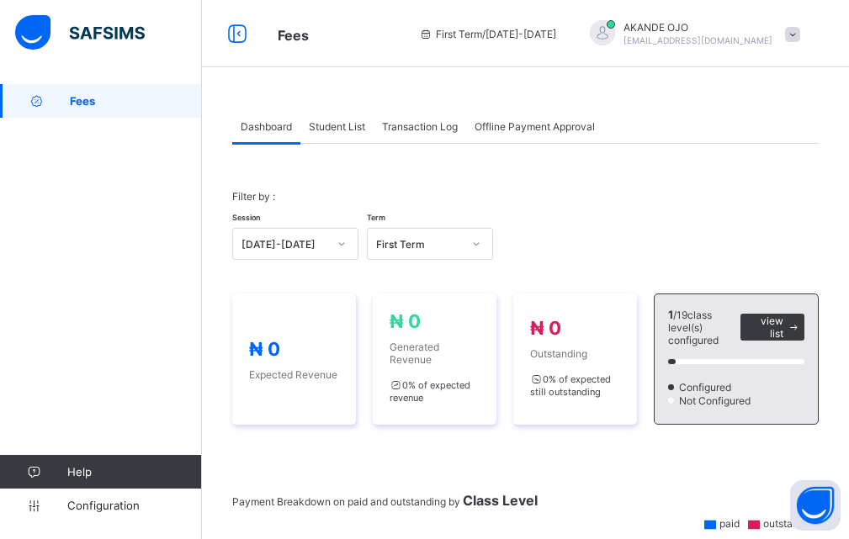
click at [430, 128] on span "Transaction Log" at bounding box center [420, 126] width 76 height 13
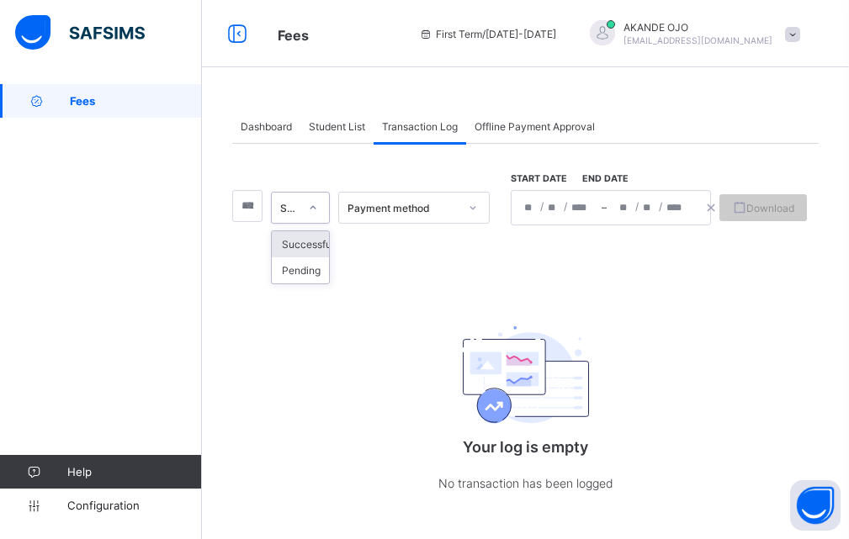
click at [326, 210] on div at bounding box center [313, 207] width 29 height 27
click at [248, 215] on input "text" at bounding box center [247, 206] width 30 height 32
click at [251, 211] on div at bounding box center [247, 206] width 30 height 32
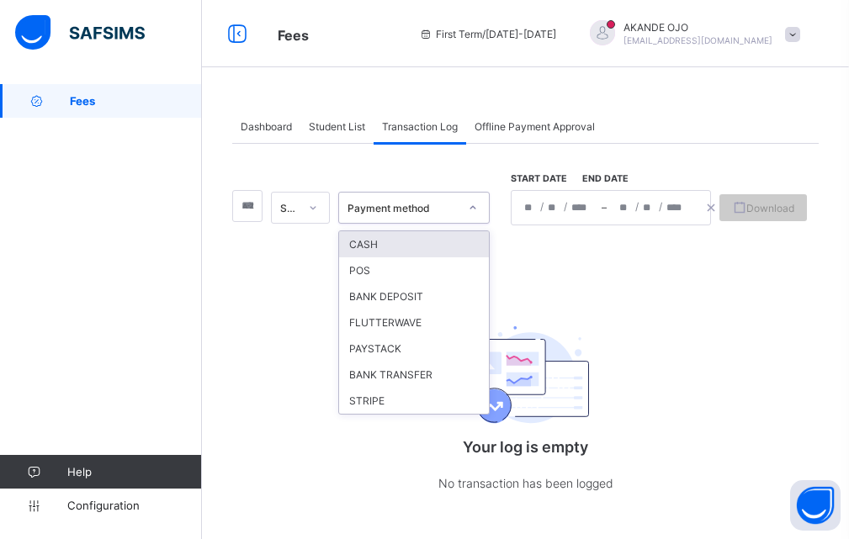
click at [478, 210] on icon at bounding box center [473, 207] width 10 height 17
click at [484, 209] on div at bounding box center [473, 207] width 29 height 27
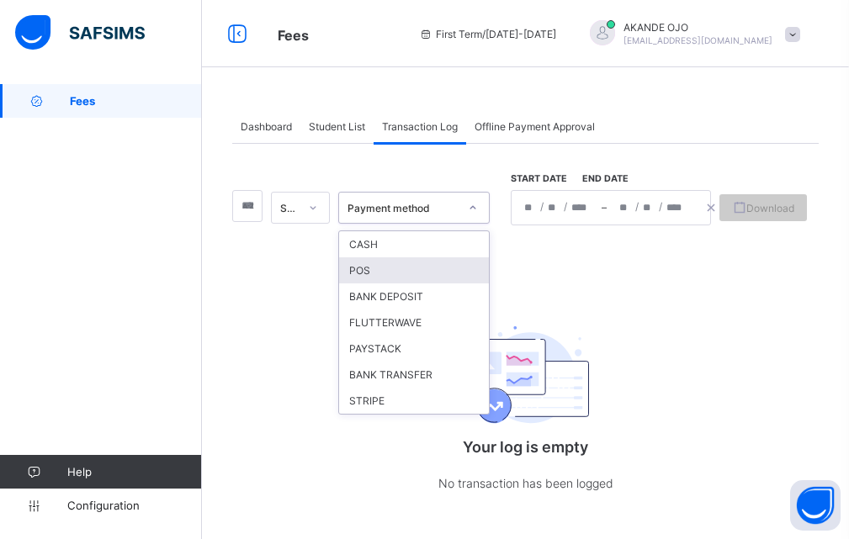
click at [433, 269] on div "POS" at bounding box center [414, 270] width 150 height 26
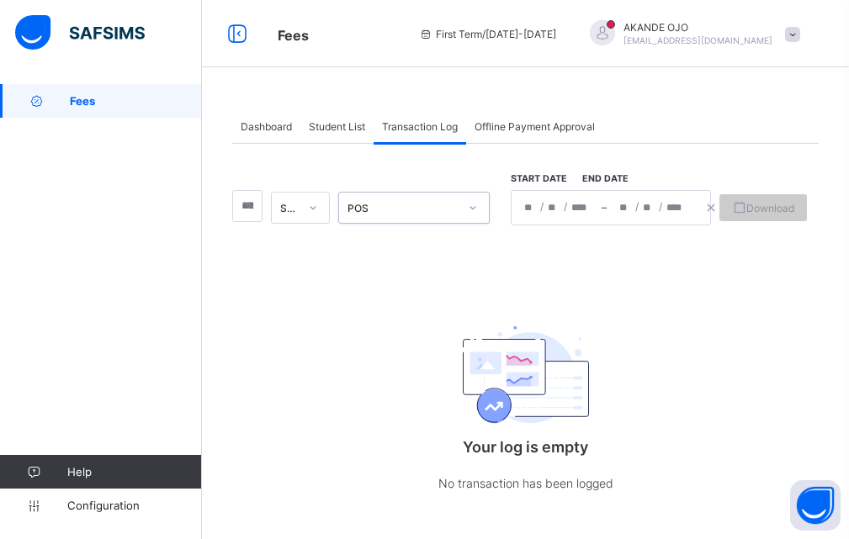
click at [259, 124] on span "Dashboard" at bounding box center [266, 126] width 51 height 13
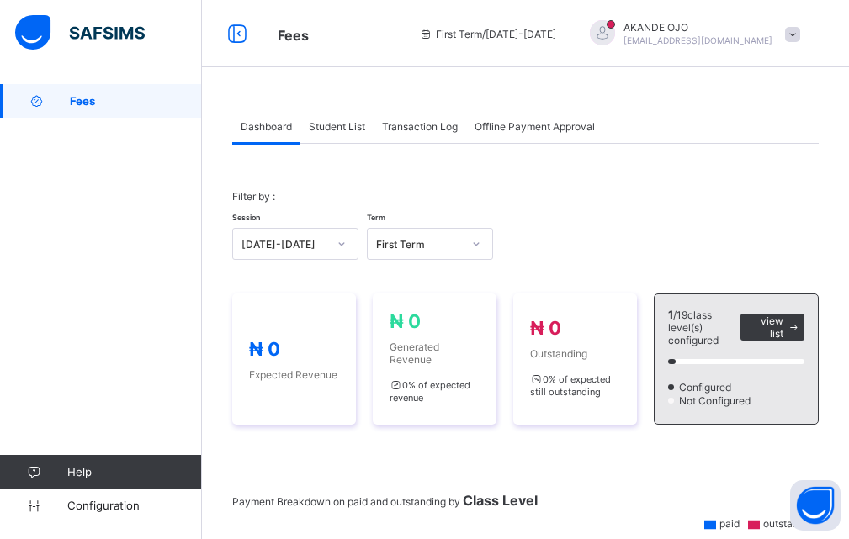
click at [509, 130] on span "Offline Payment Approval" at bounding box center [535, 126] width 120 height 13
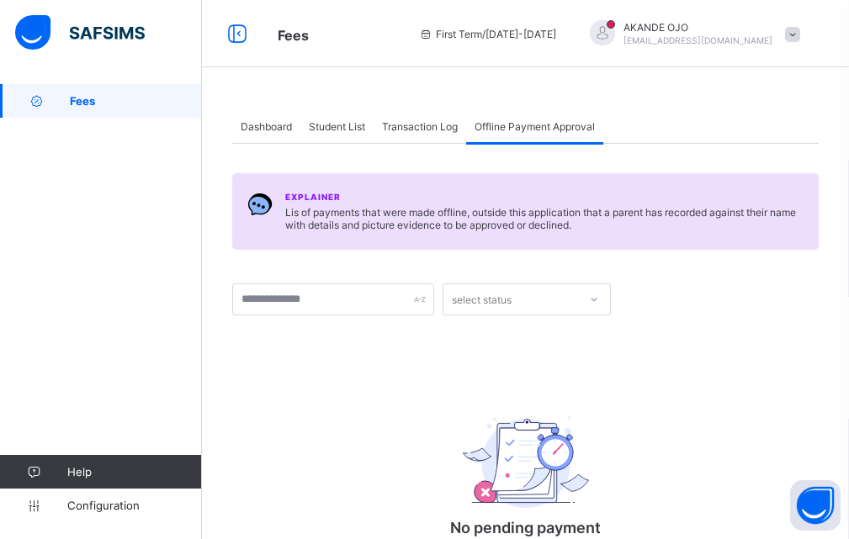
click at [282, 129] on span "Dashboard" at bounding box center [266, 126] width 51 height 13
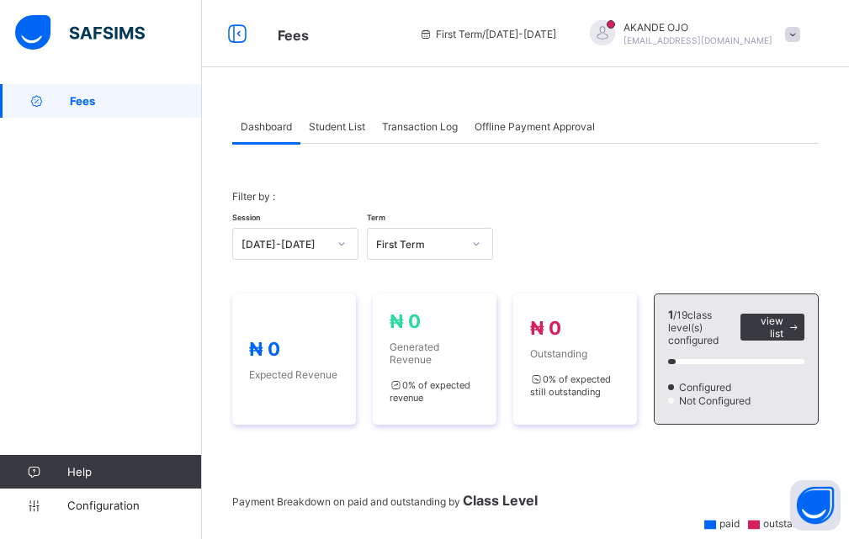
click at [64, 104] on icon at bounding box center [36, 101] width 67 height 13
click at [136, 516] on link "Configuration" at bounding box center [100, 506] width 201 height 34
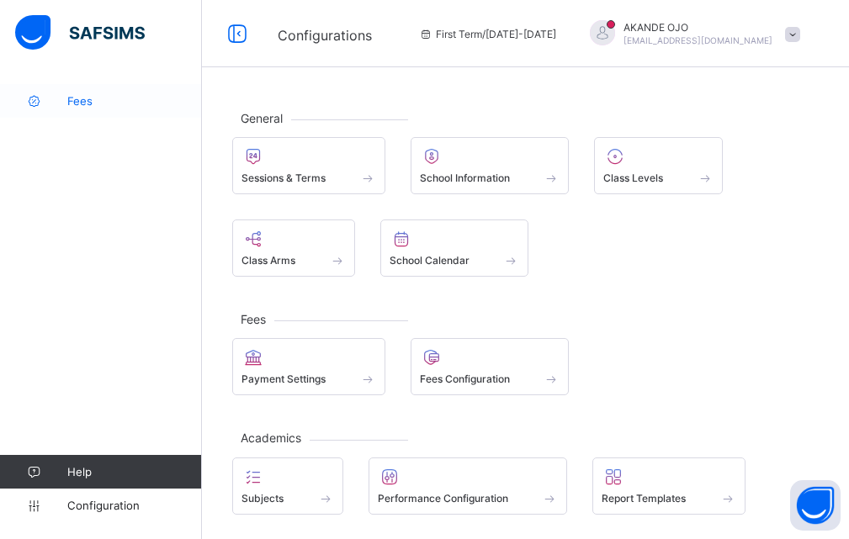
click at [97, 105] on span "Fees" at bounding box center [134, 100] width 135 height 13
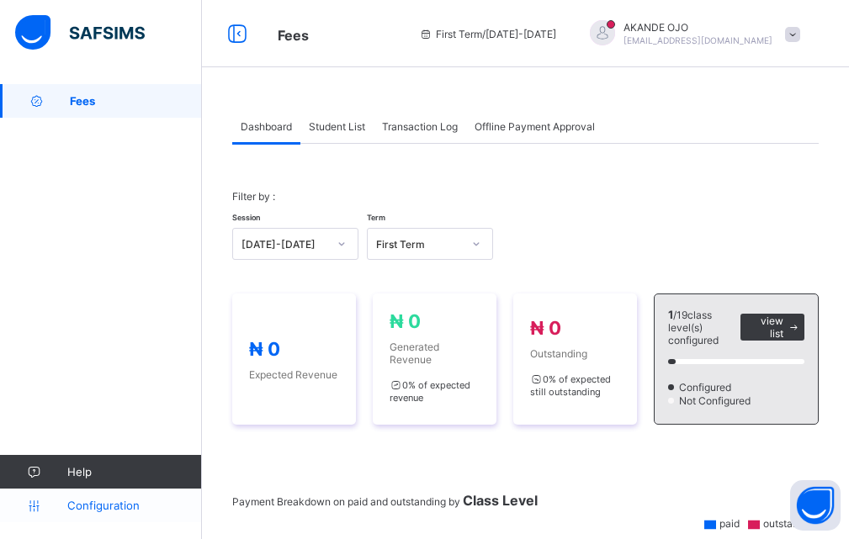
click at [108, 512] on link "Configuration" at bounding box center [100, 506] width 201 height 34
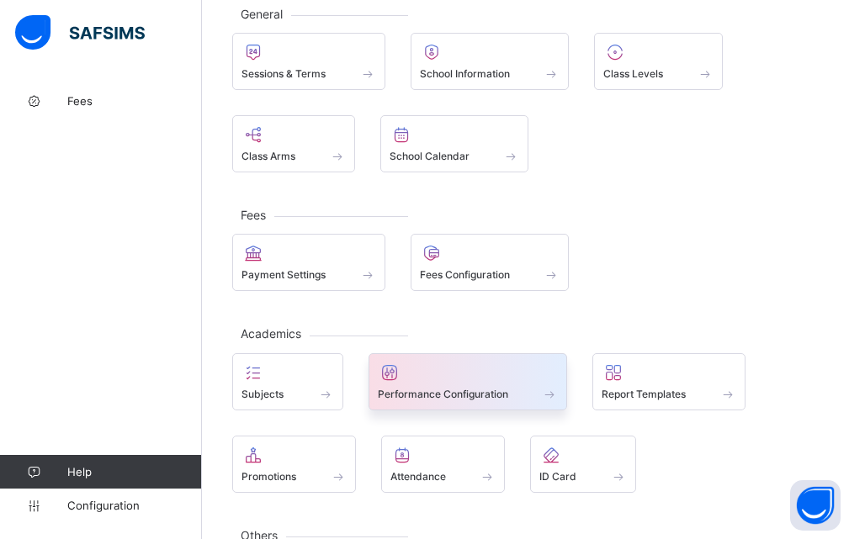
scroll to position [202, 0]
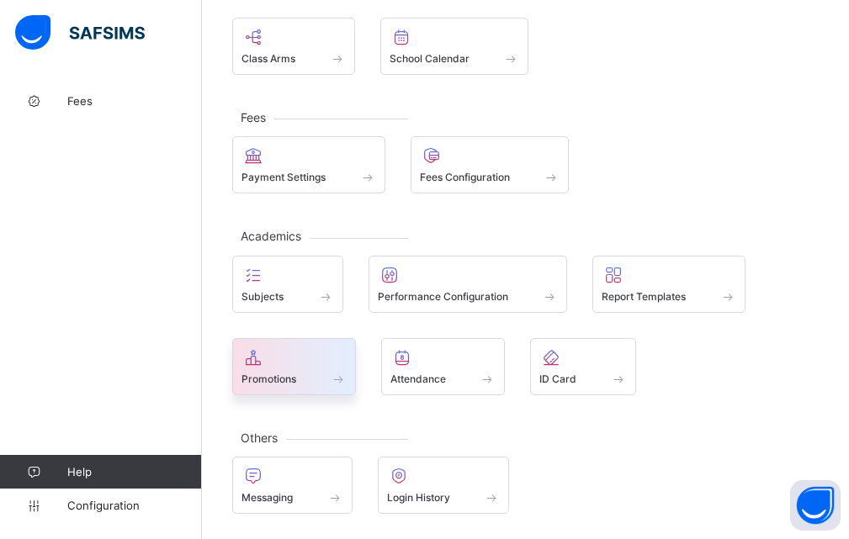
click at [296, 382] on span "Promotions" at bounding box center [268, 379] width 55 height 13
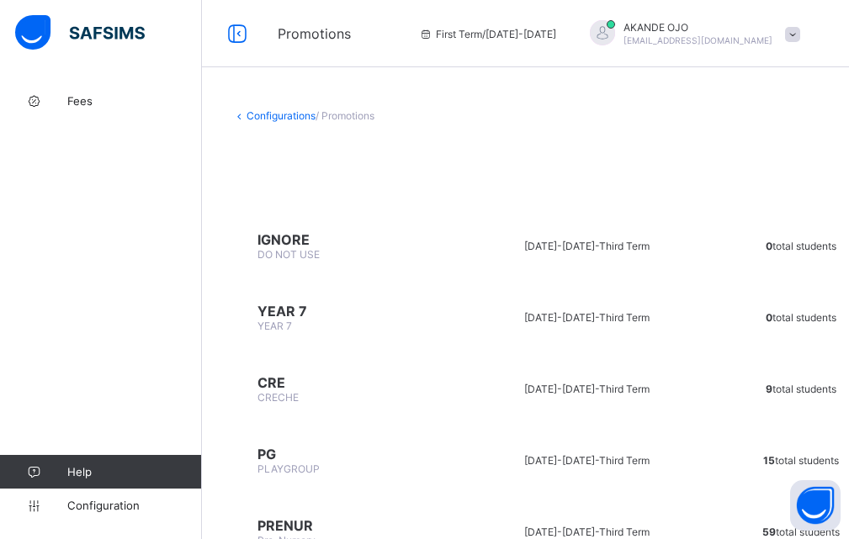
click at [278, 461] on span "PG" at bounding box center [347, 454] width 180 height 17
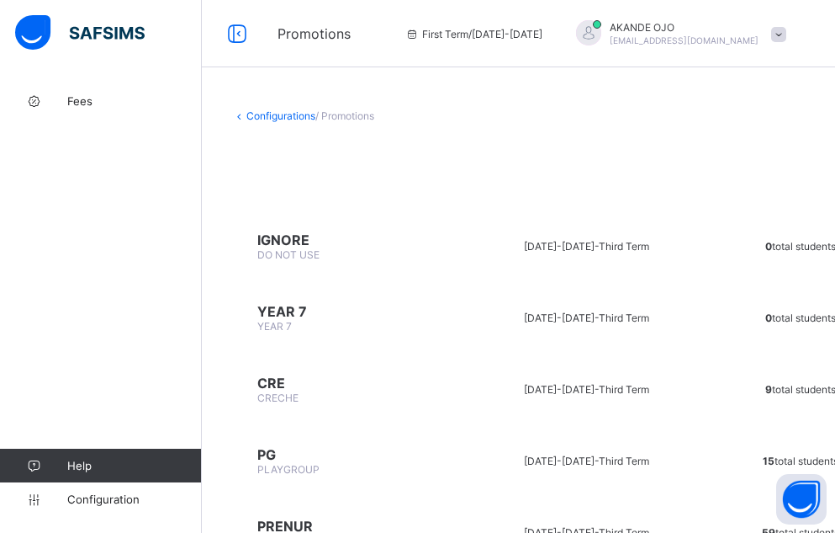
drag, startPoint x: 773, startPoint y: 180, endPoint x: 549, endPoint y: 179, distance: 223.8
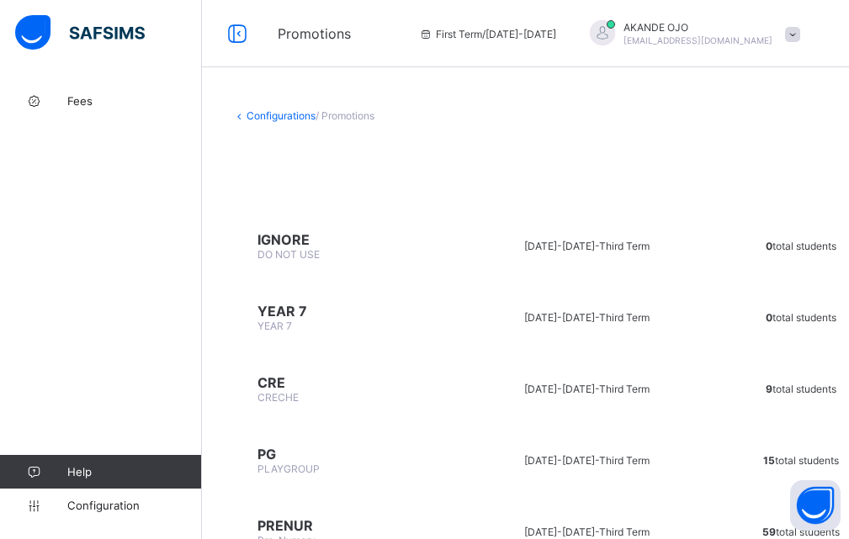
click at [229, 35] on icon at bounding box center [237, 34] width 29 height 24
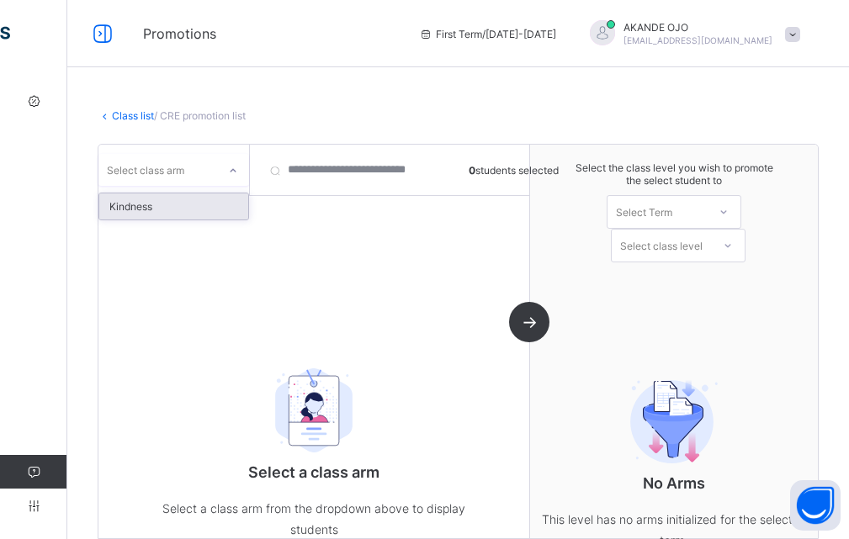
click at [230, 173] on icon at bounding box center [233, 170] width 10 height 17
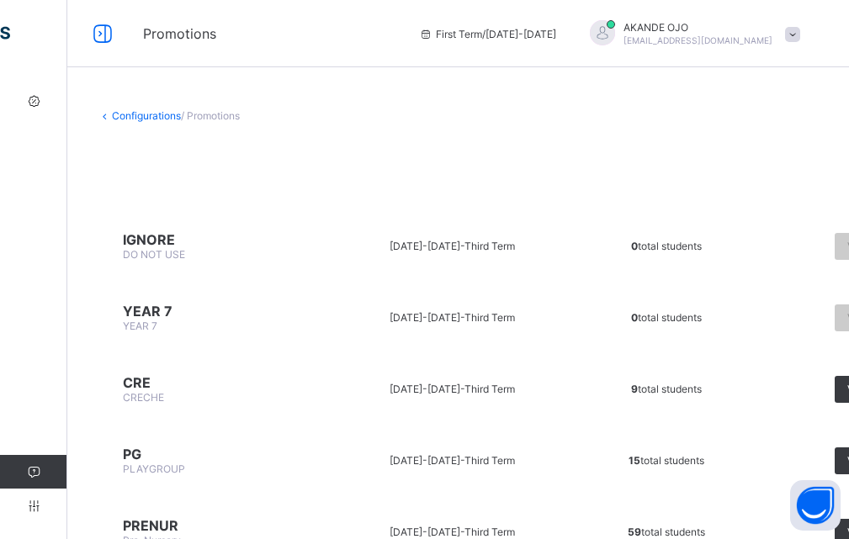
click at [166, 473] on span "PLAYGROUP" at bounding box center [154, 469] width 62 height 13
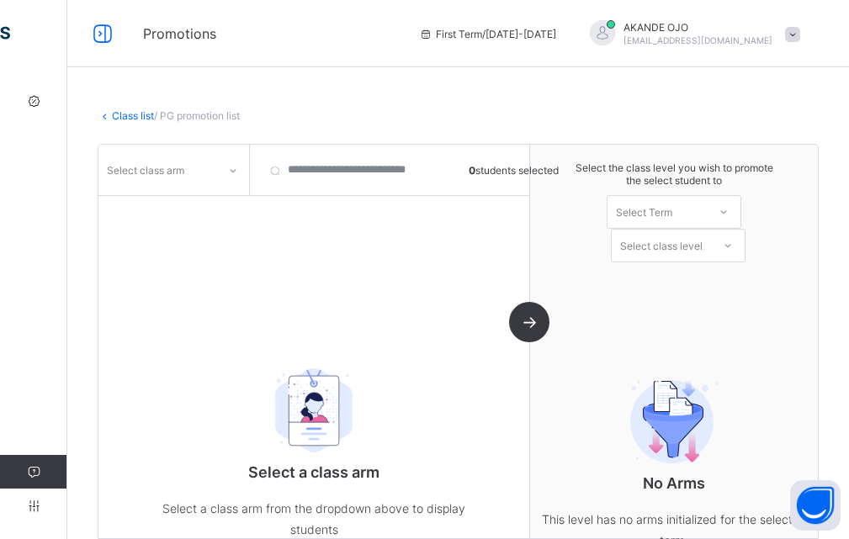
click at [188, 165] on div "Select class arm" at bounding box center [157, 170] width 119 height 24
click at [146, 200] on div "Kindness" at bounding box center [173, 207] width 149 height 26
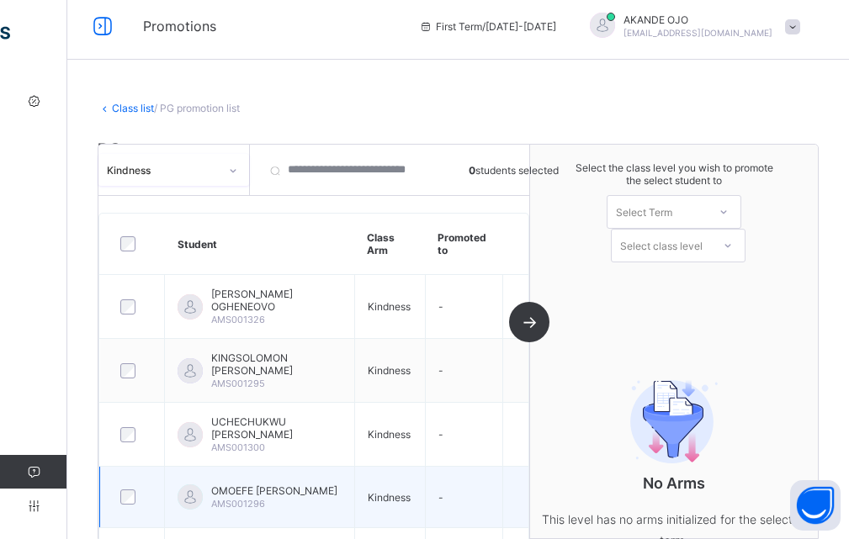
scroll to position [7, 0]
